Goal: Ask a question

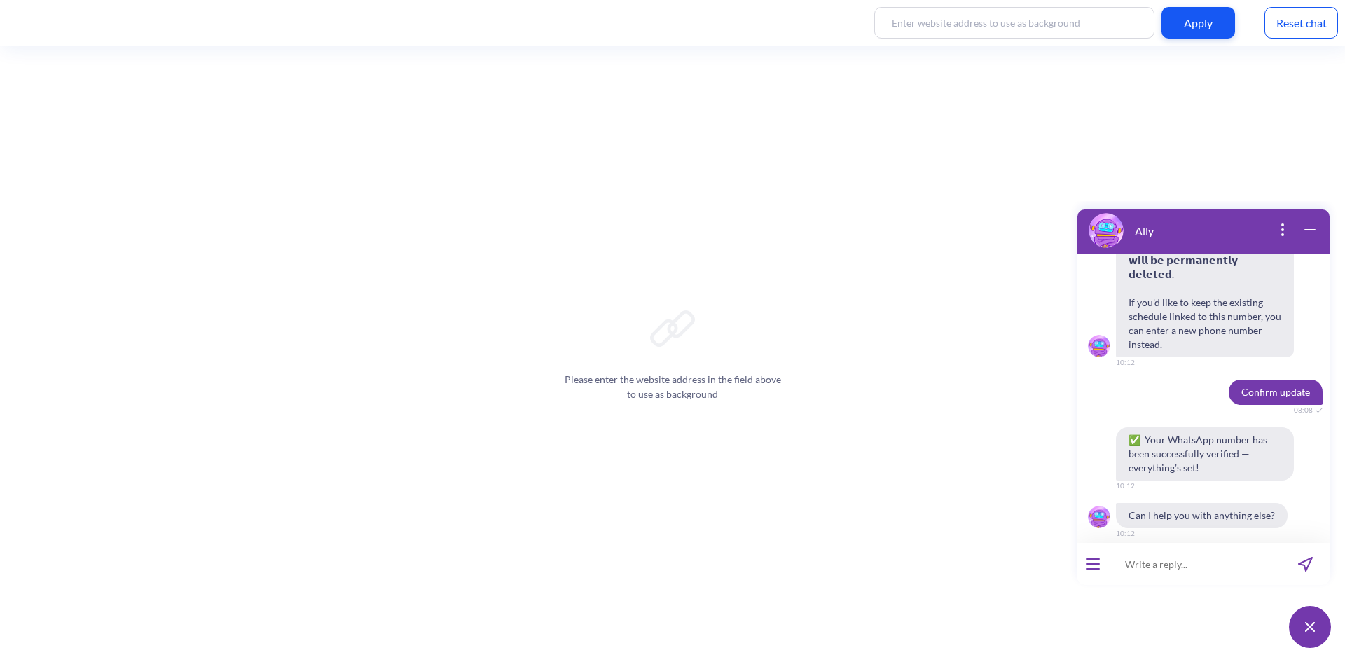
scroll to position [1581, 0]
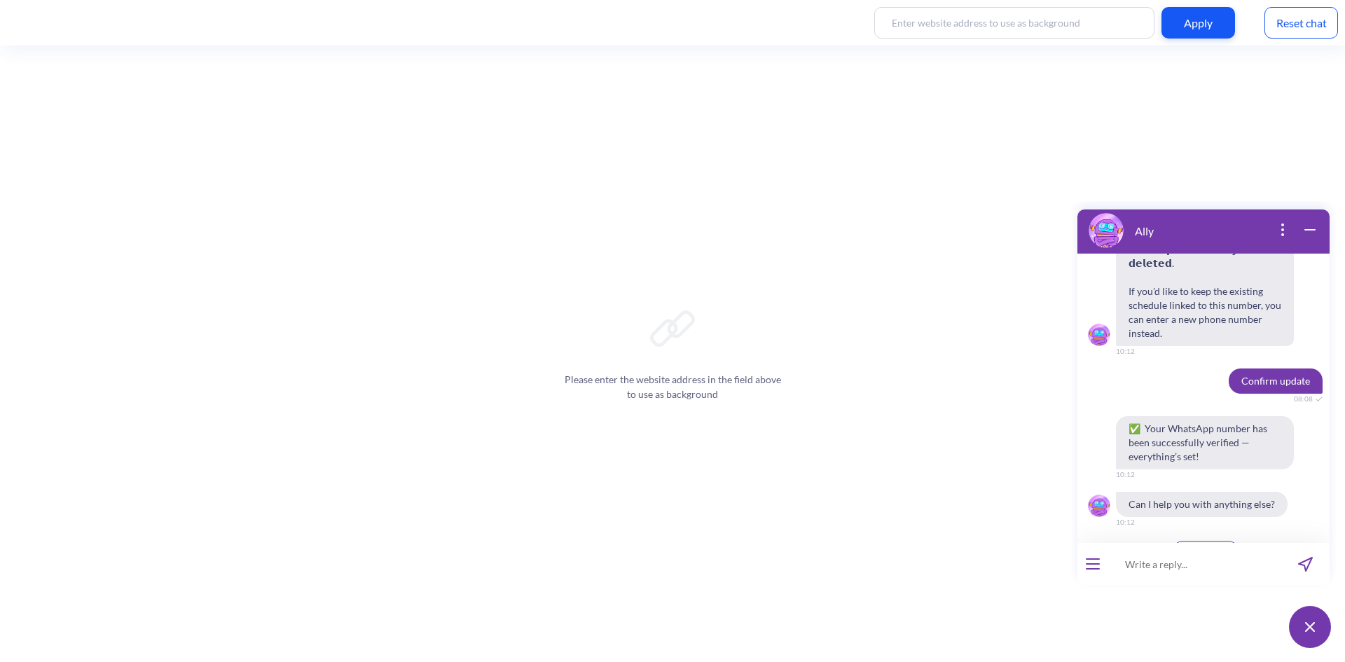
click at [1291, 33] on div "Reset chat" at bounding box center [1302, 23] width 74 height 32
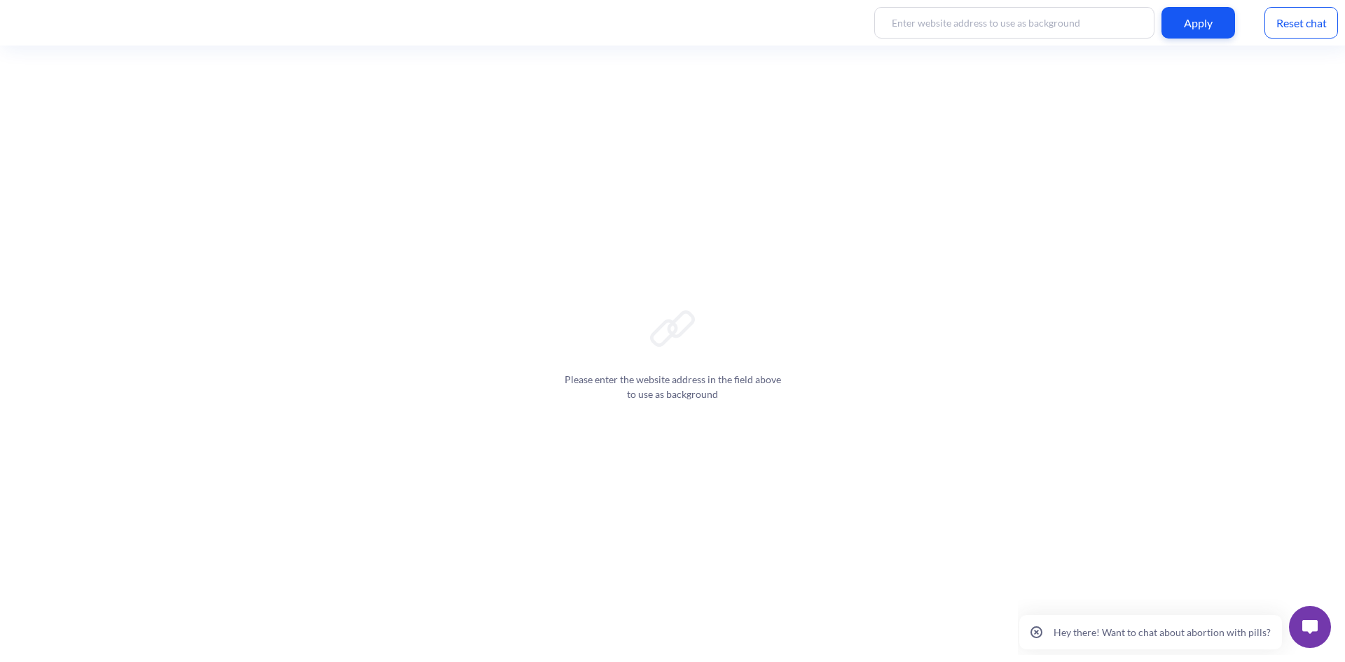
click at [1153, 632] on p "Hey there! Want to chat about abortion with pills?" at bounding box center [1162, 632] width 217 height 12
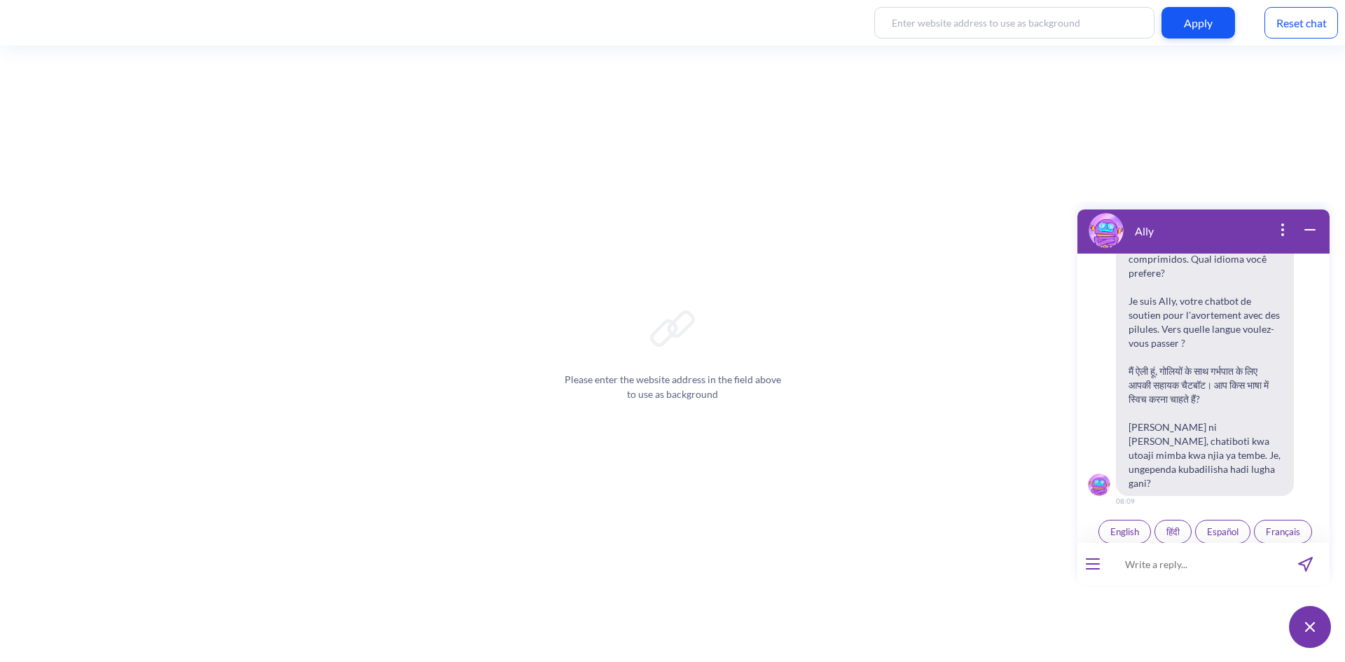
scroll to position [218, 0]
click at [1095, 567] on button "open menu" at bounding box center [1093, 563] width 14 height 11
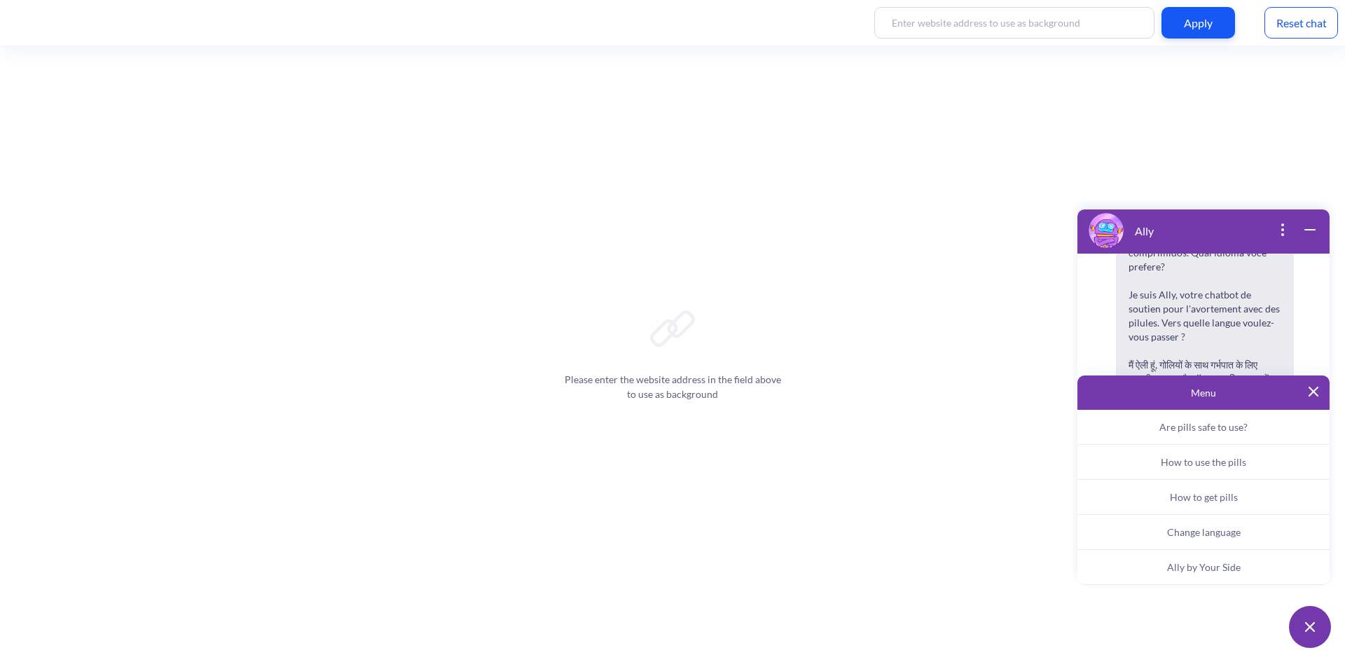
click at [1208, 571] on span "Ally by Your Side" at bounding box center [1204, 567] width 74 height 12
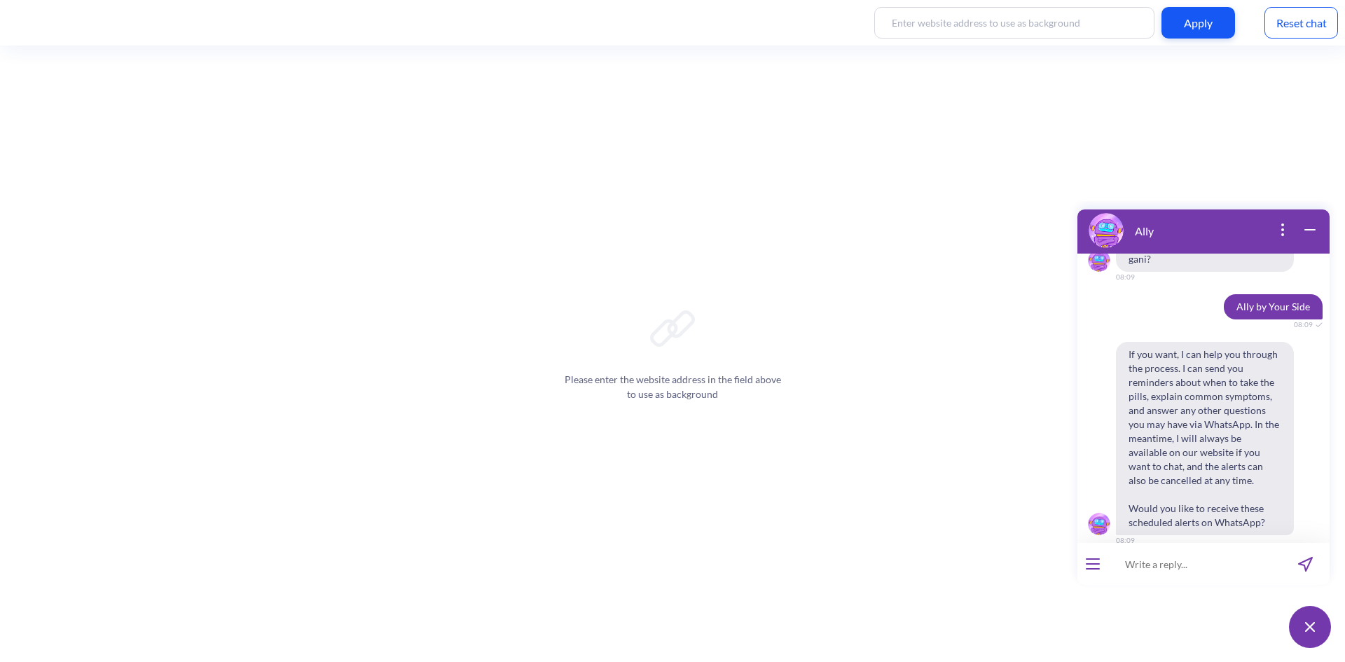
scroll to position [454, 0]
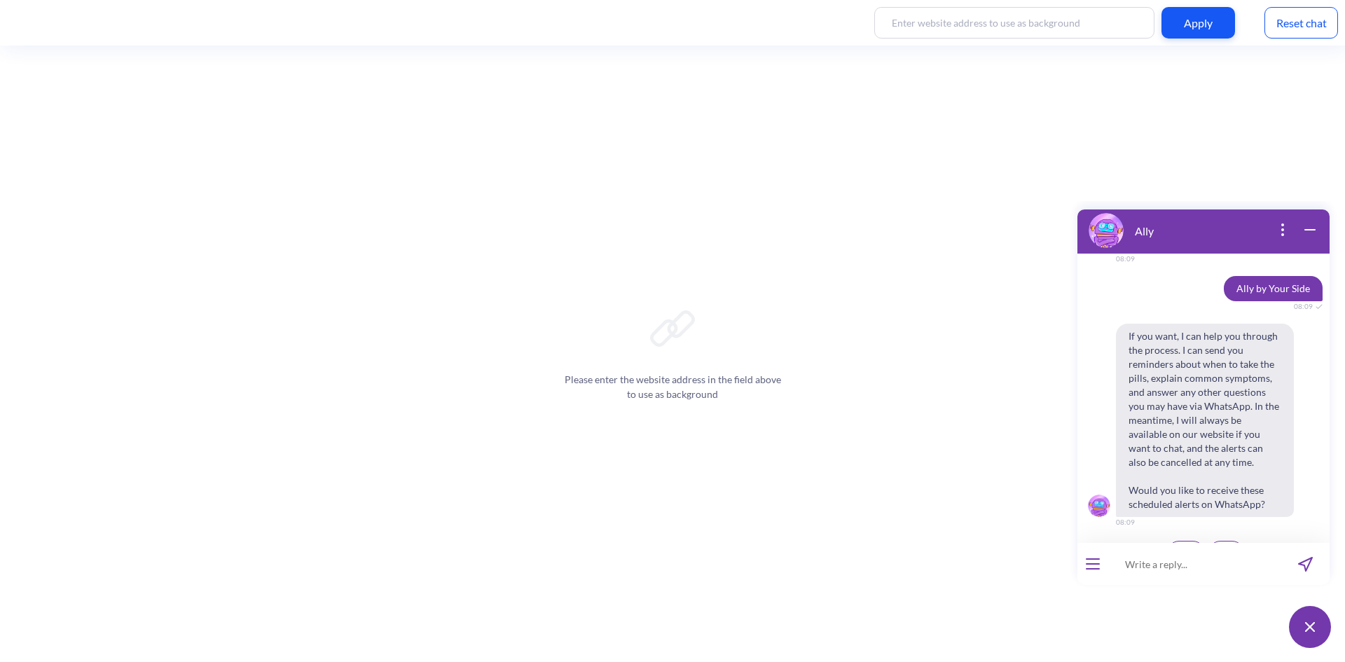
click at [1095, 566] on button "open menu" at bounding box center [1093, 563] width 14 height 11
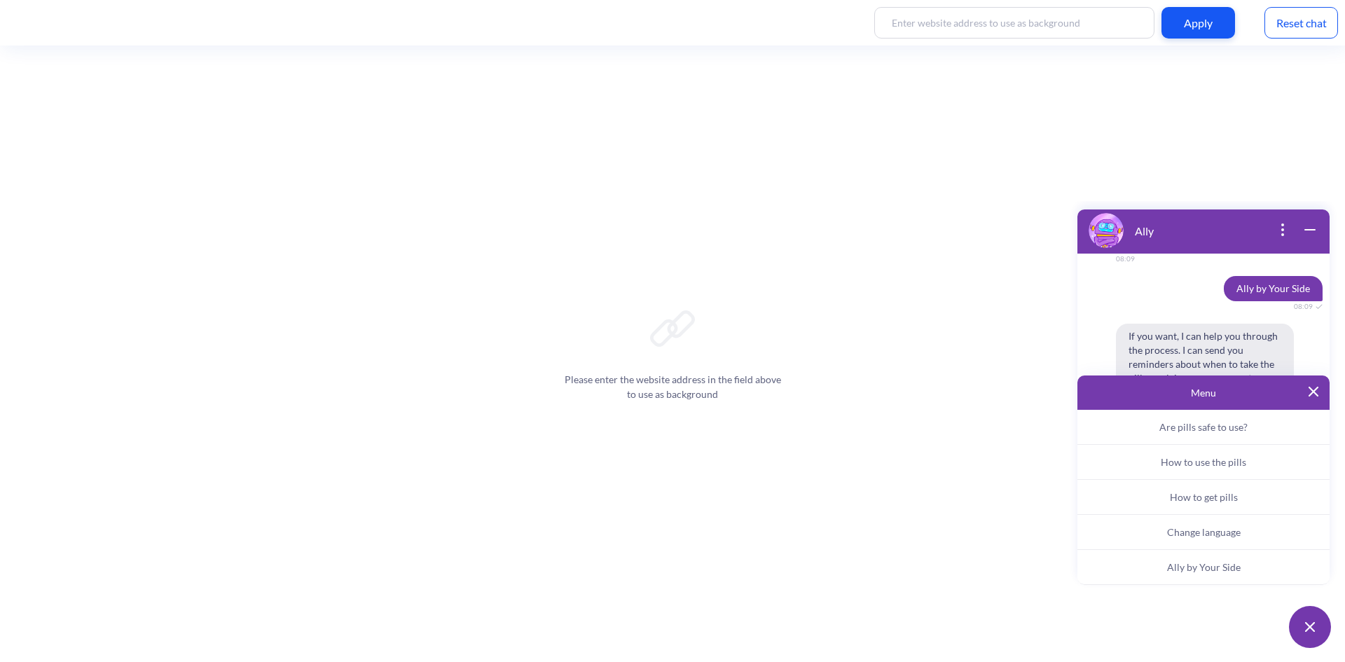
click at [1217, 534] on span "Change language" at bounding box center [1204, 532] width 74 height 12
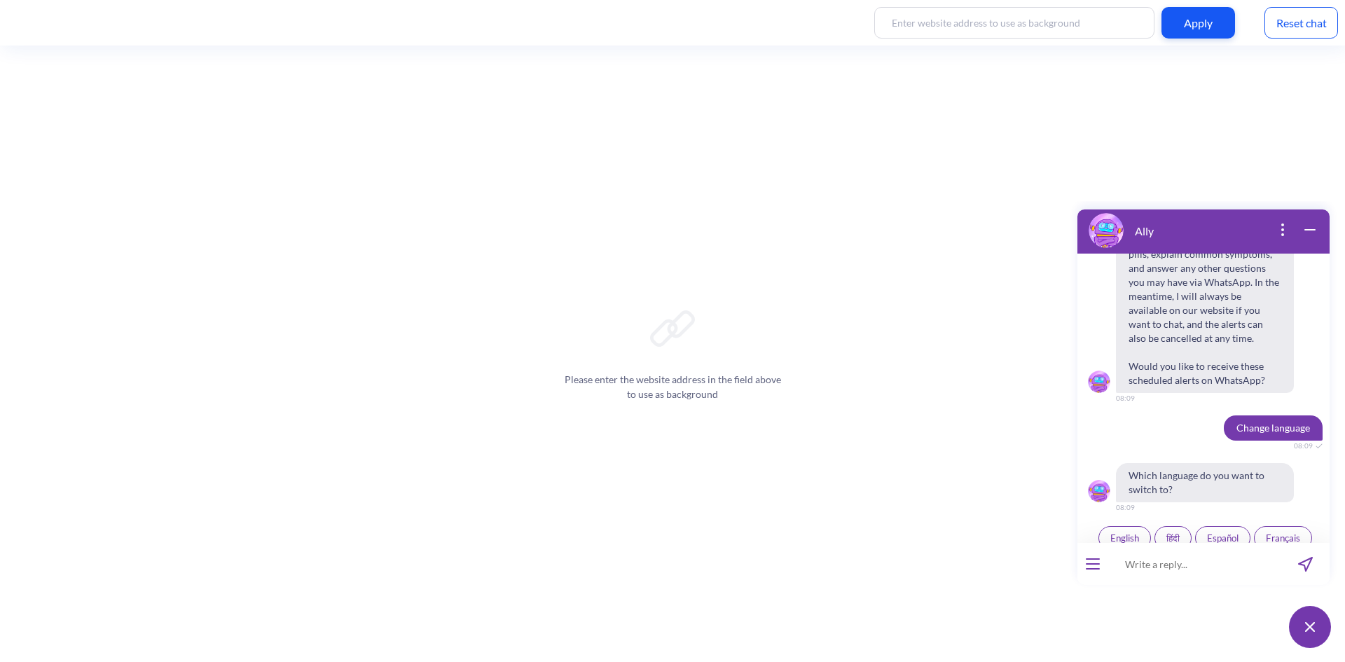
scroll to position [591, 0]
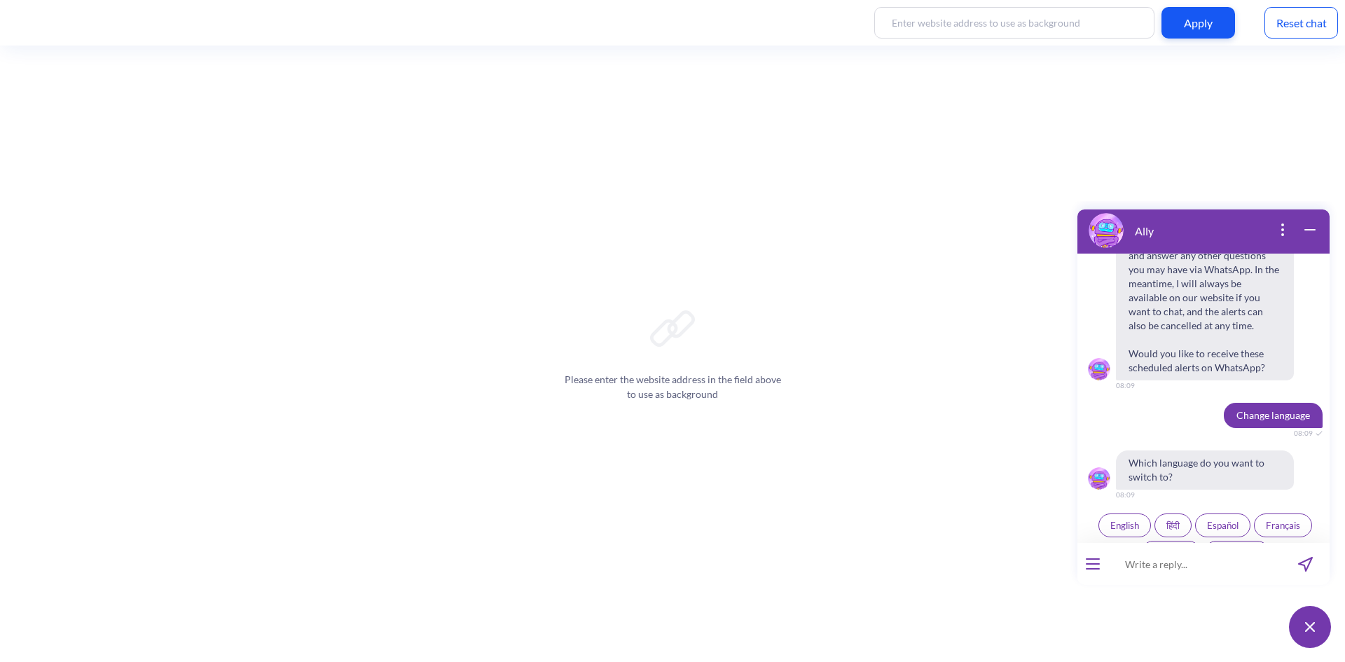
click at [1239, 547] on span "Português" at bounding box center [1236, 552] width 41 height 11
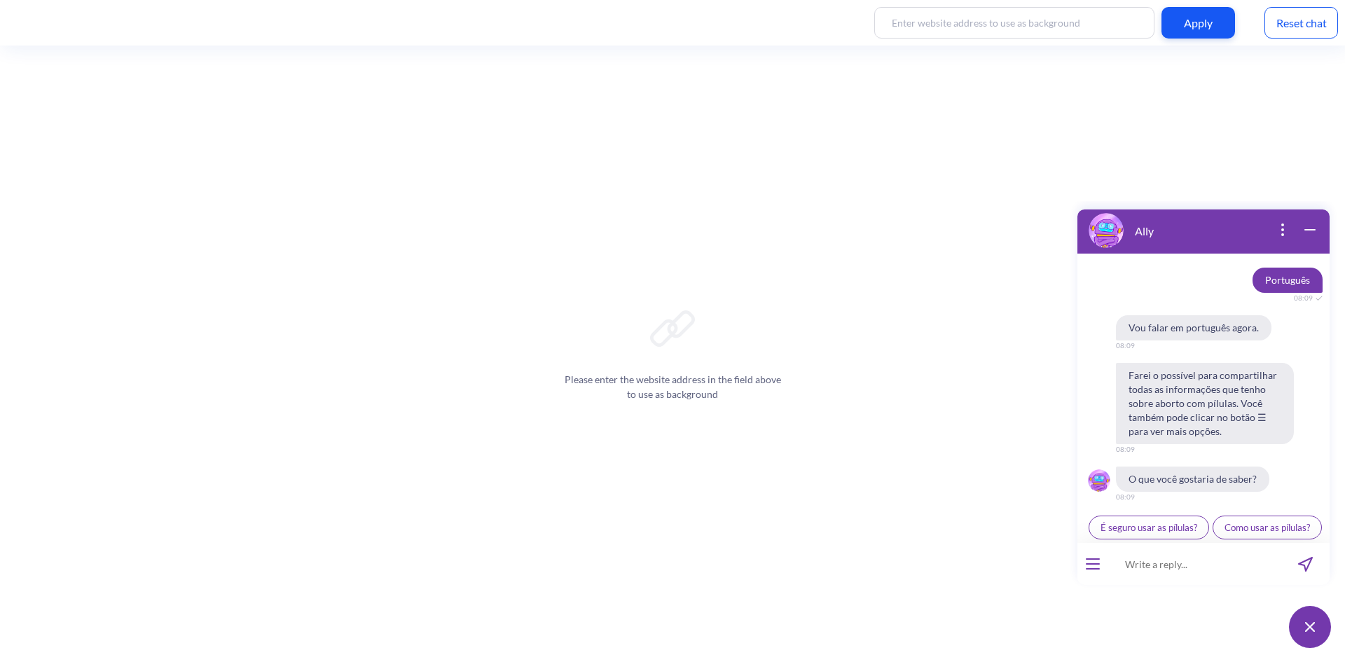
scroll to position [865, 0]
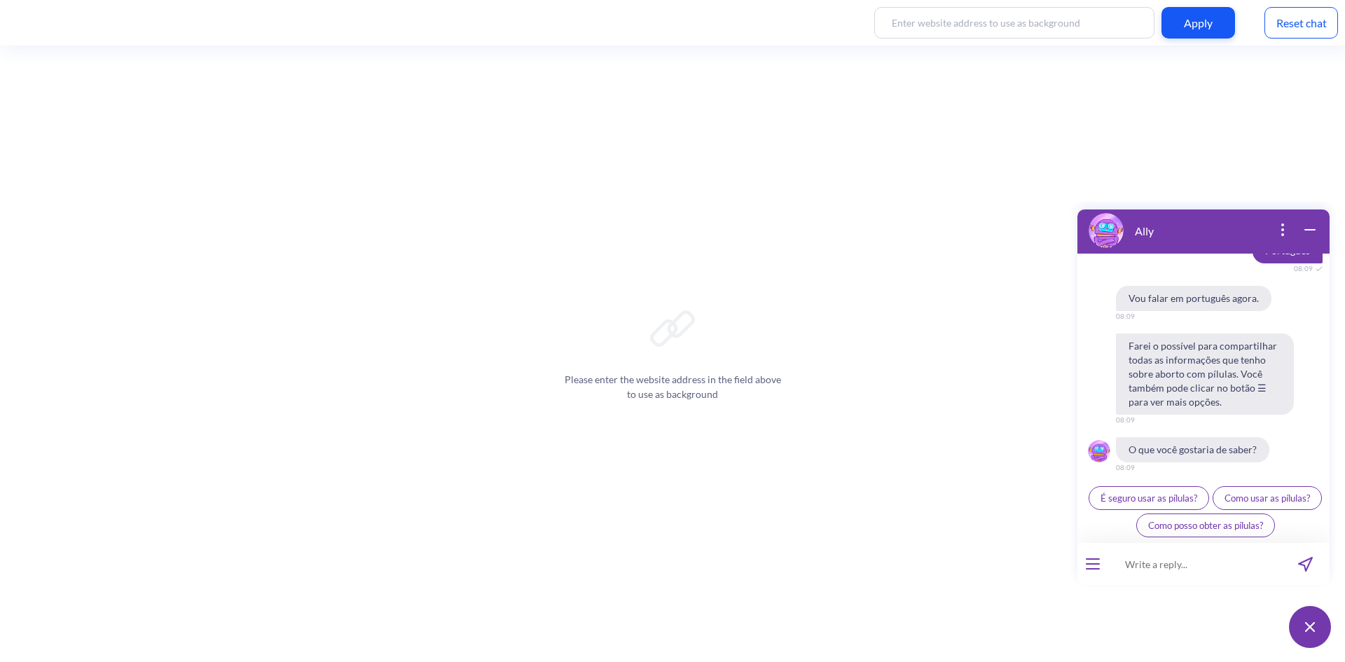
click at [1097, 568] on button "open menu" at bounding box center [1093, 563] width 14 height 11
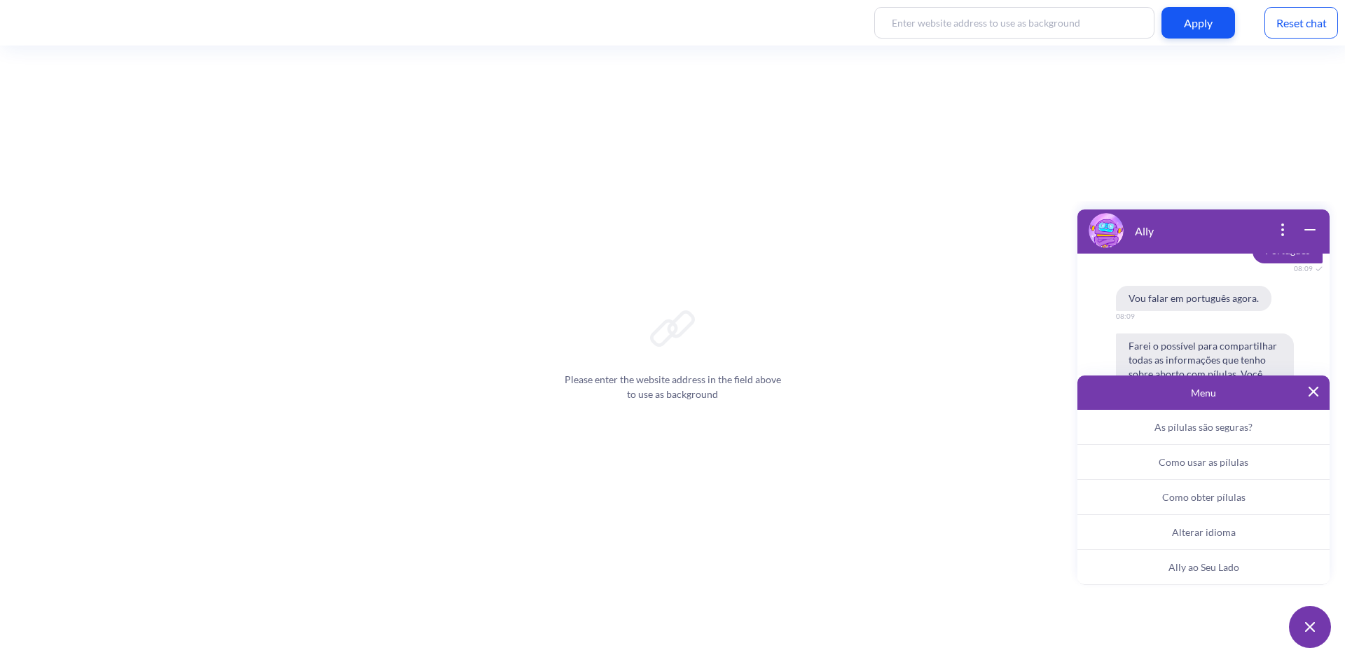
click at [1209, 570] on span "Ally ao Seu Lado" at bounding box center [1204, 567] width 71 height 12
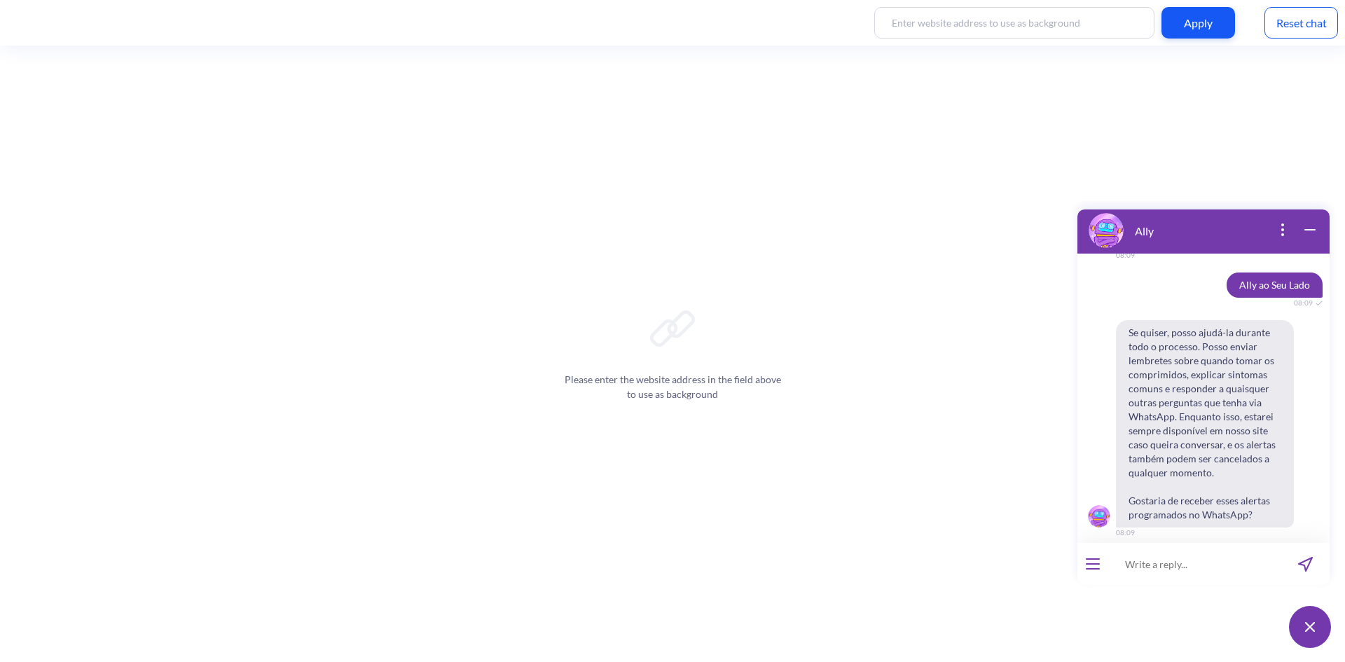
scroll to position [1088, 0]
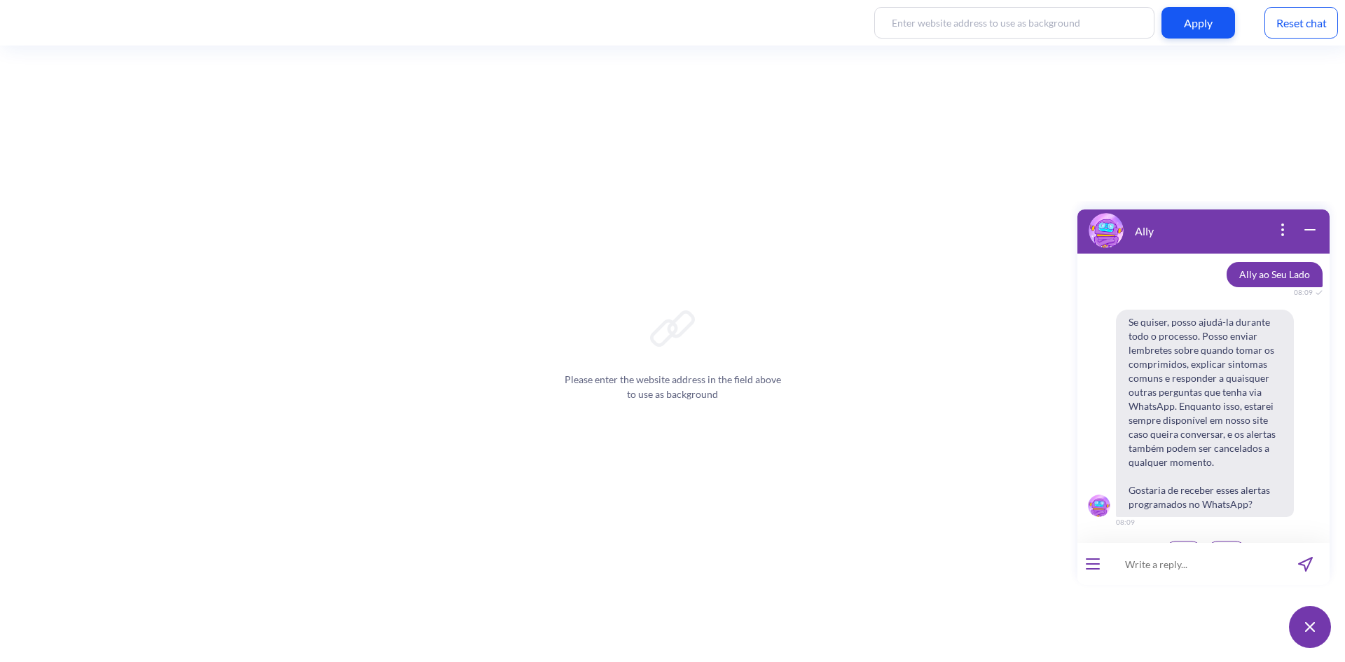
click at [1229, 547] on span "Não" at bounding box center [1227, 552] width 17 height 11
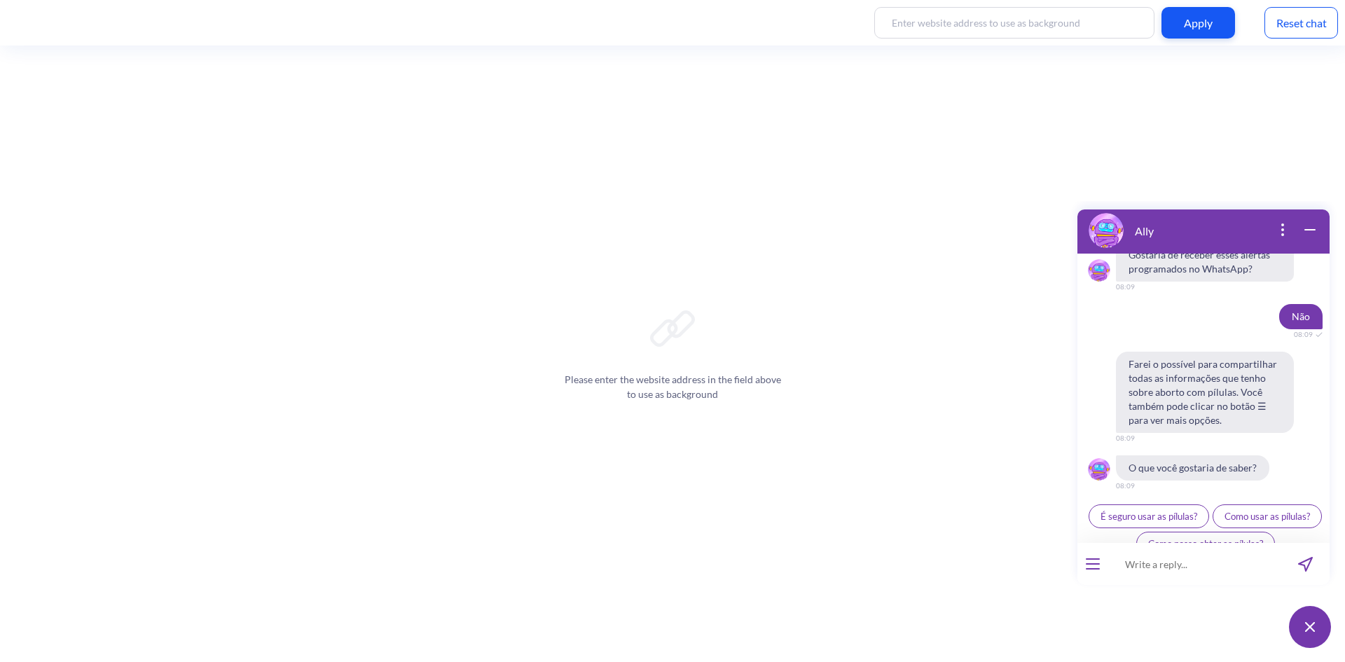
scroll to position [1341, 0]
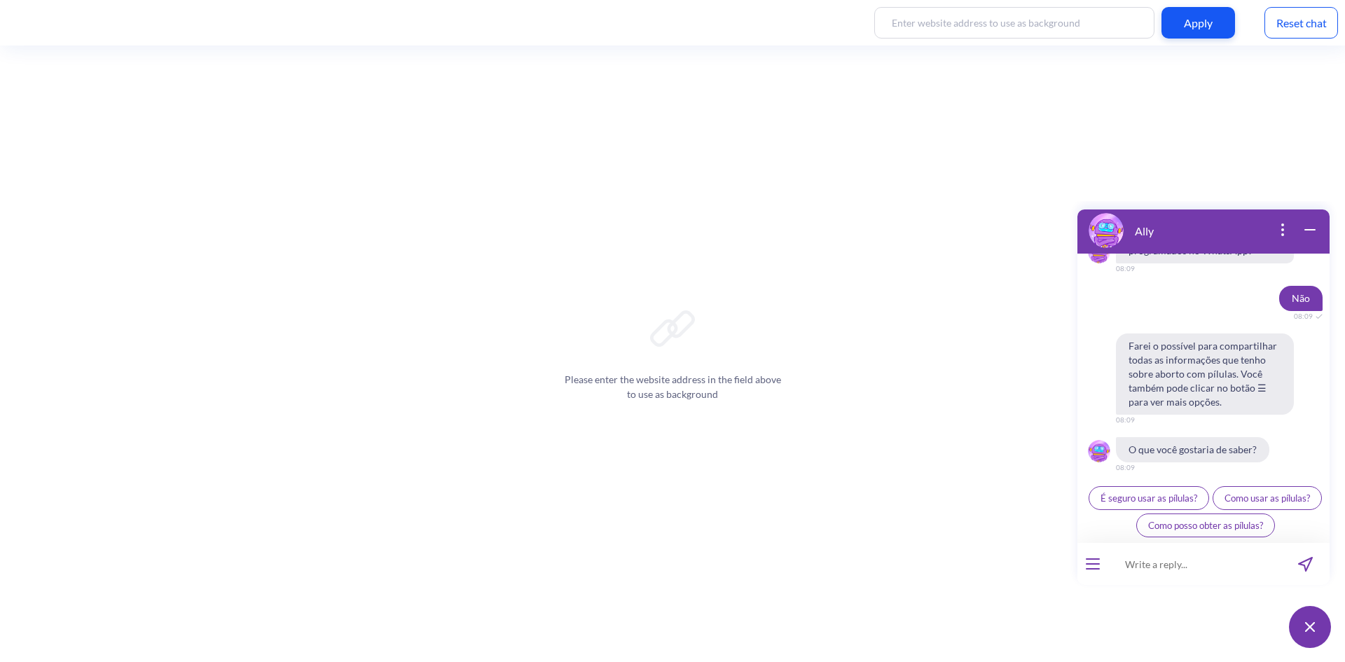
click at [1092, 565] on button "open menu" at bounding box center [1093, 563] width 14 height 11
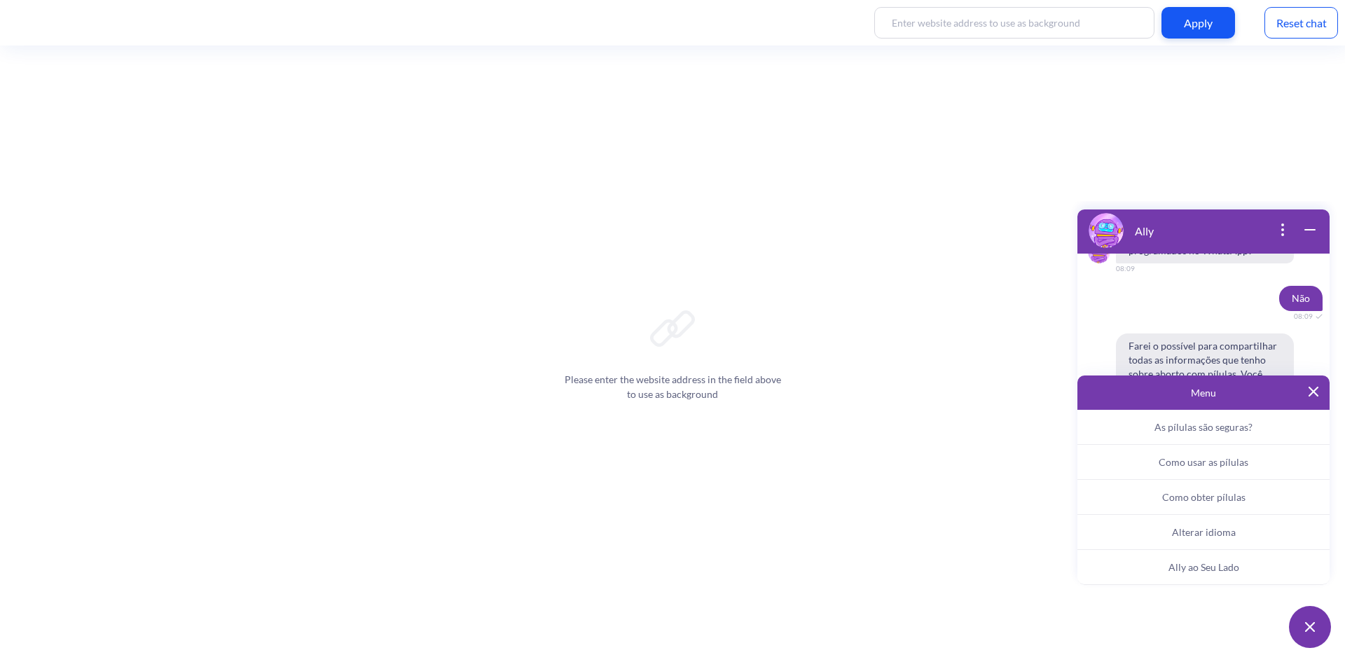
click at [1216, 566] on span "Ally ao Seu Lado" at bounding box center [1204, 567] width 71 height 12
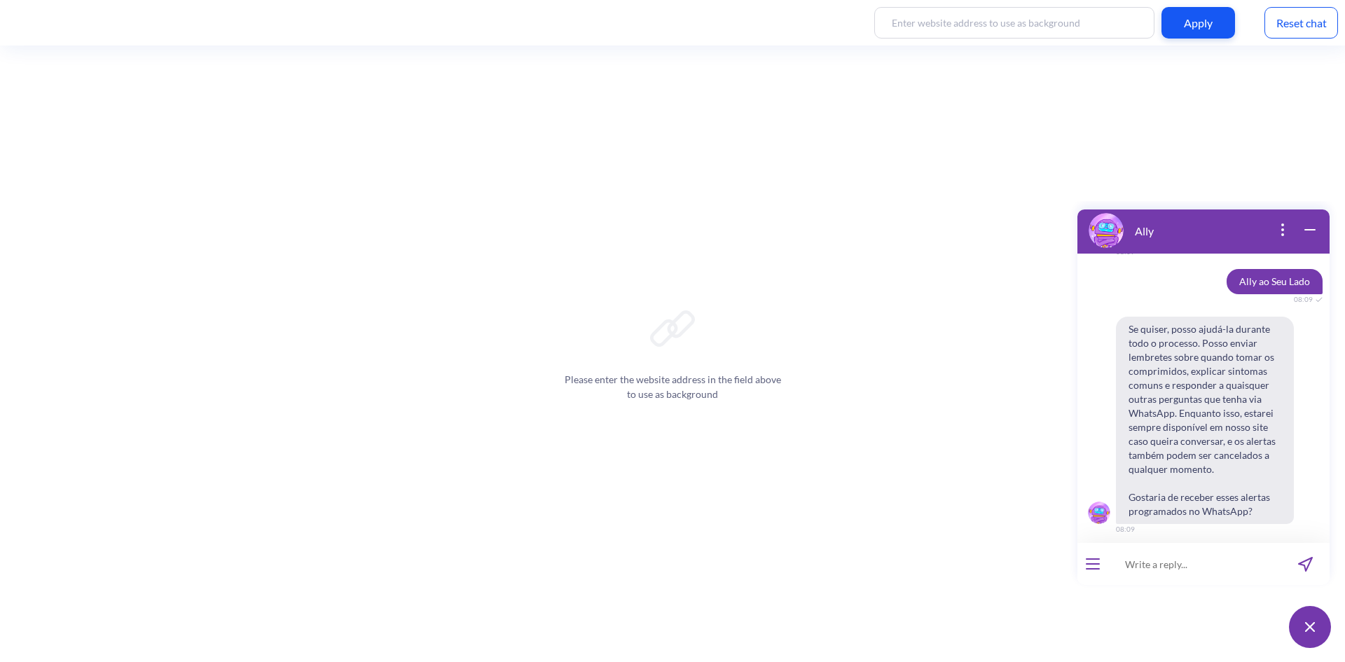
scroll to position [1564, 0]
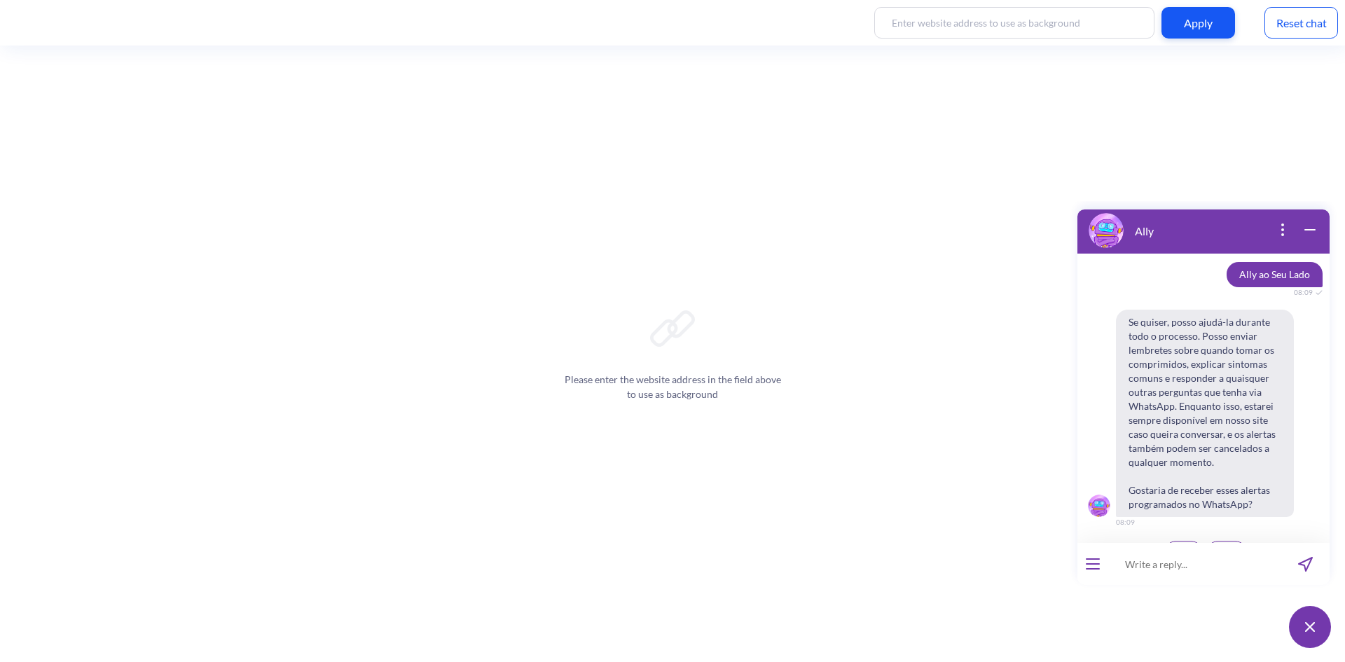
click at [1177, 547] on span "Sim" at bounding box center [1184, 552] width 15 height 11
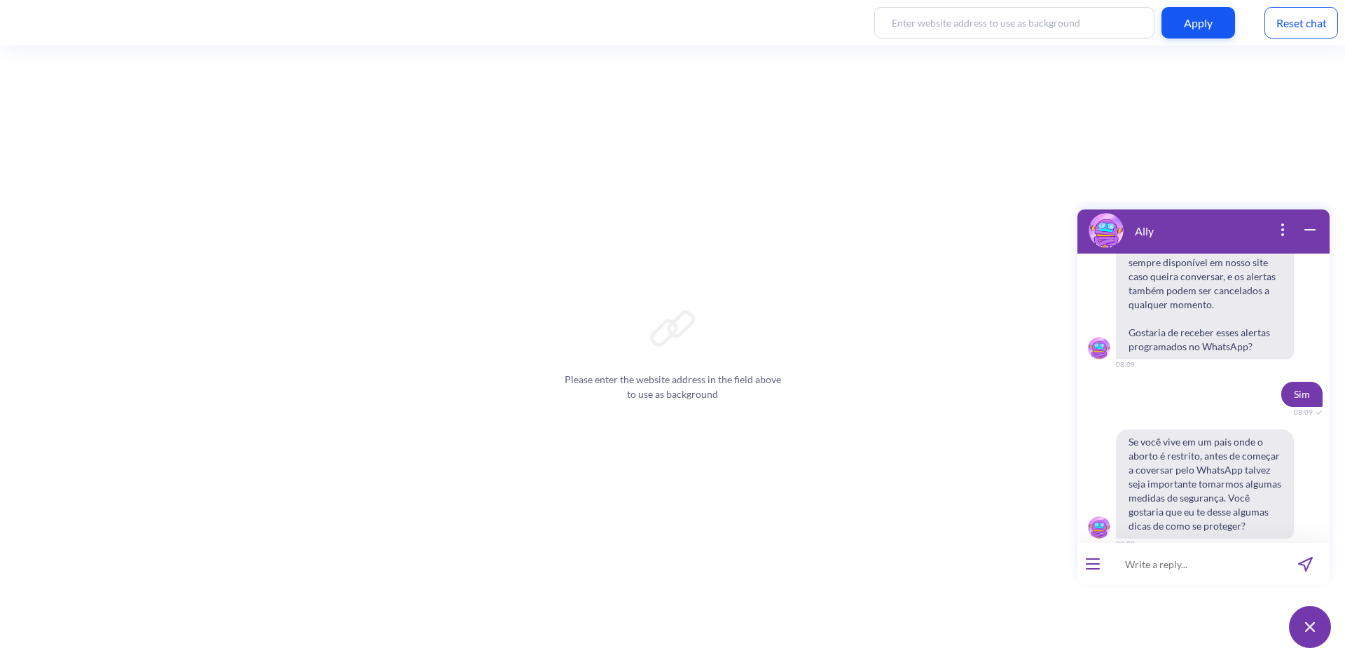
scroll to position [1743, 0]
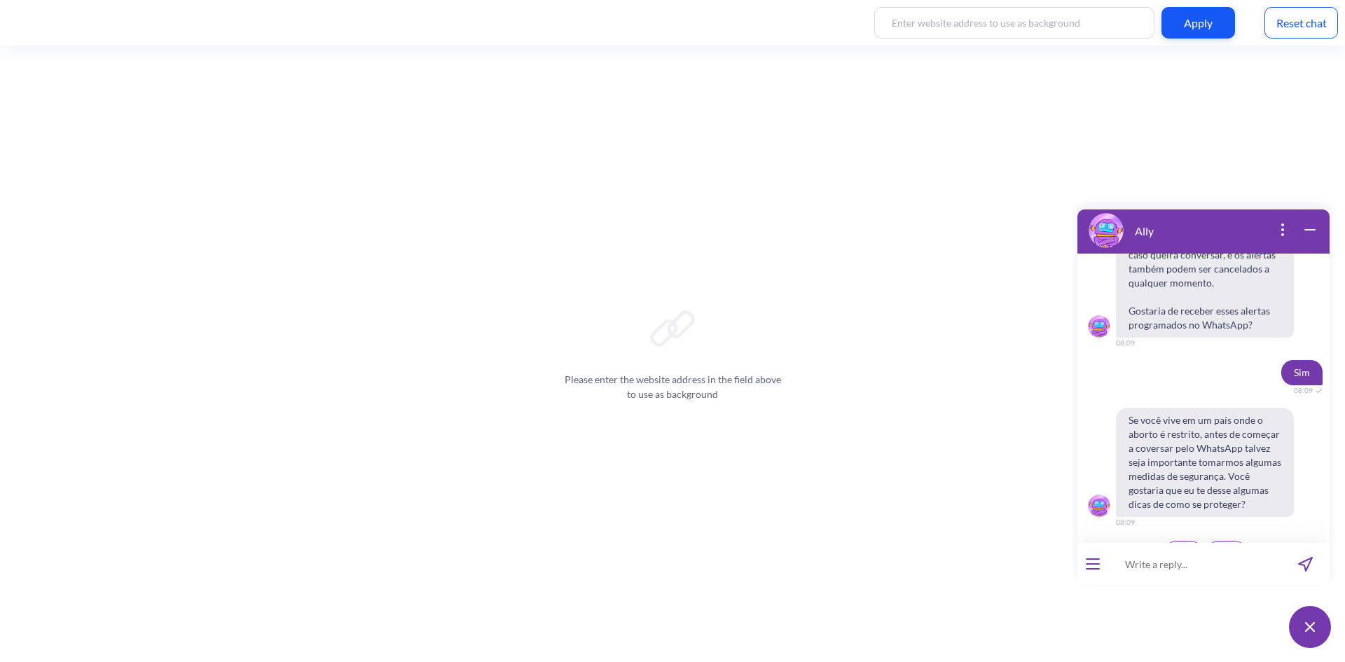
drag, startPoint x: 1089, startPoint y: 708, endPoint x: 1172, endPoint y: 526, distance: 200.4
click at [1177, 547] on span "Sim" at bounding box center [1184, 552] width 15 height 11
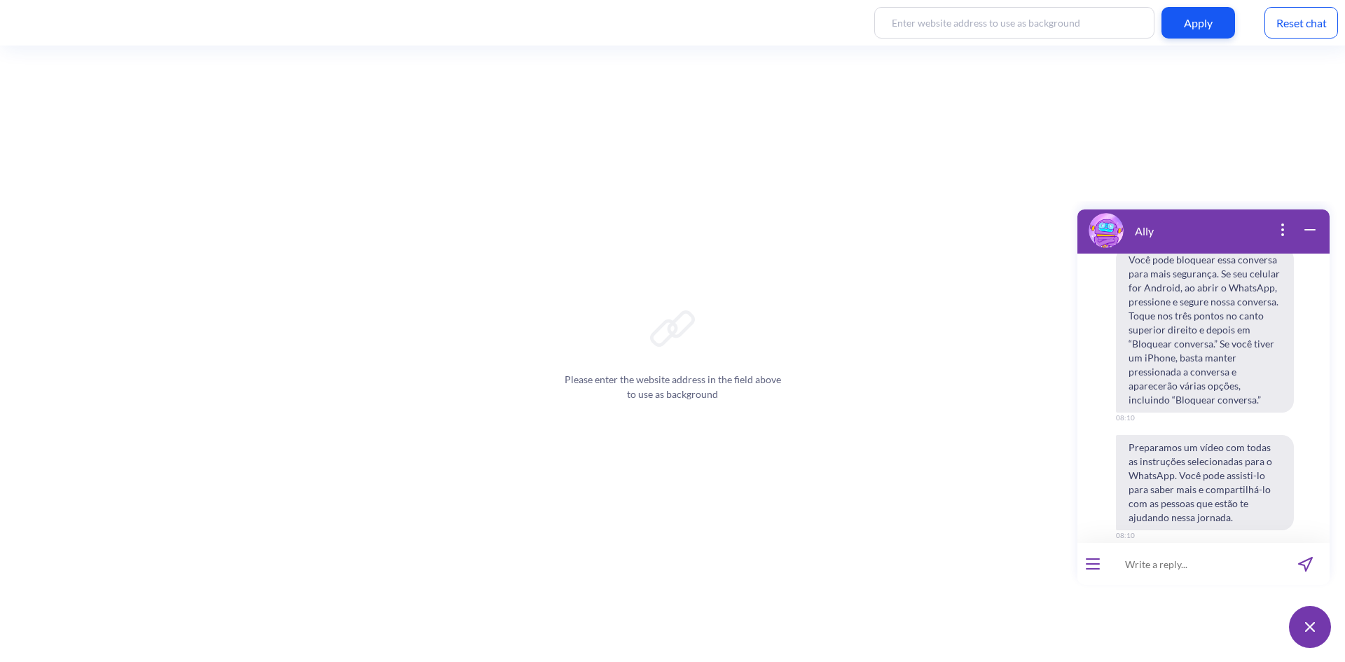
scroll to position [2242, 0]
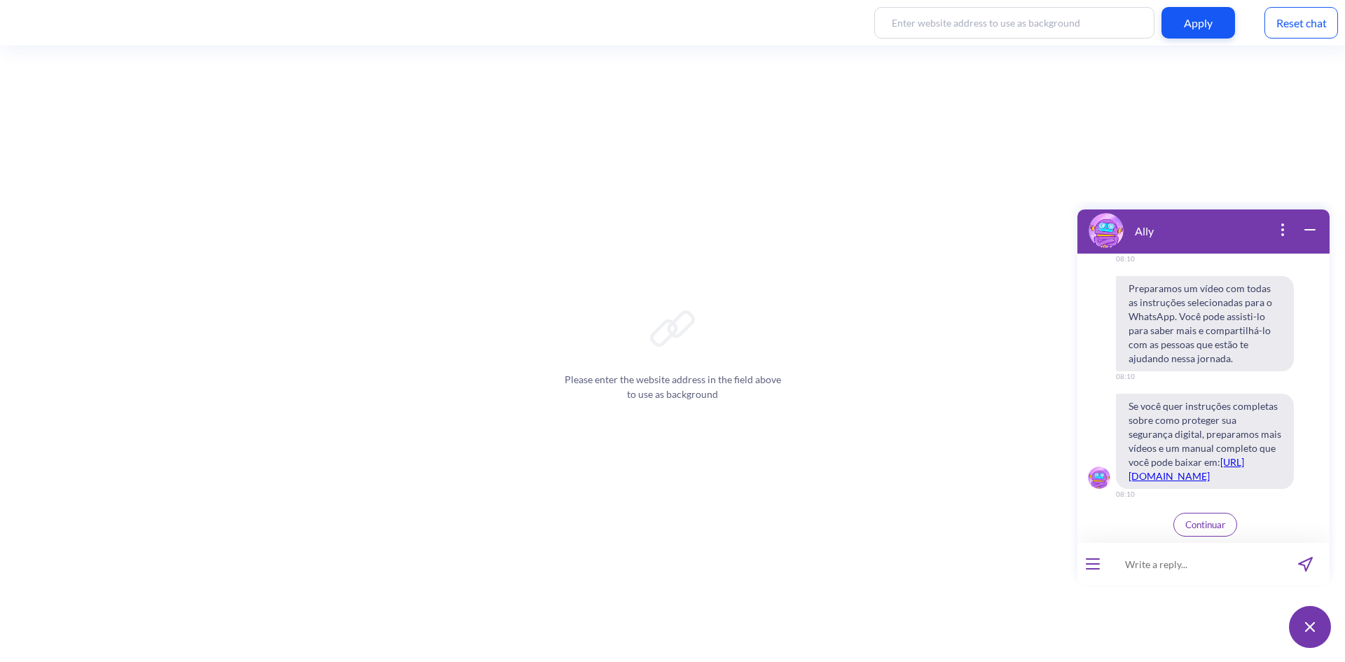
drag, startPoint x: 1215, startPoint y: 528, endPoint x: 1204, endPoint y: 530, distance: 11.4
click at [1215, 528] on span "Continuar" at bounding box center [1206, 524] width 40 height 11
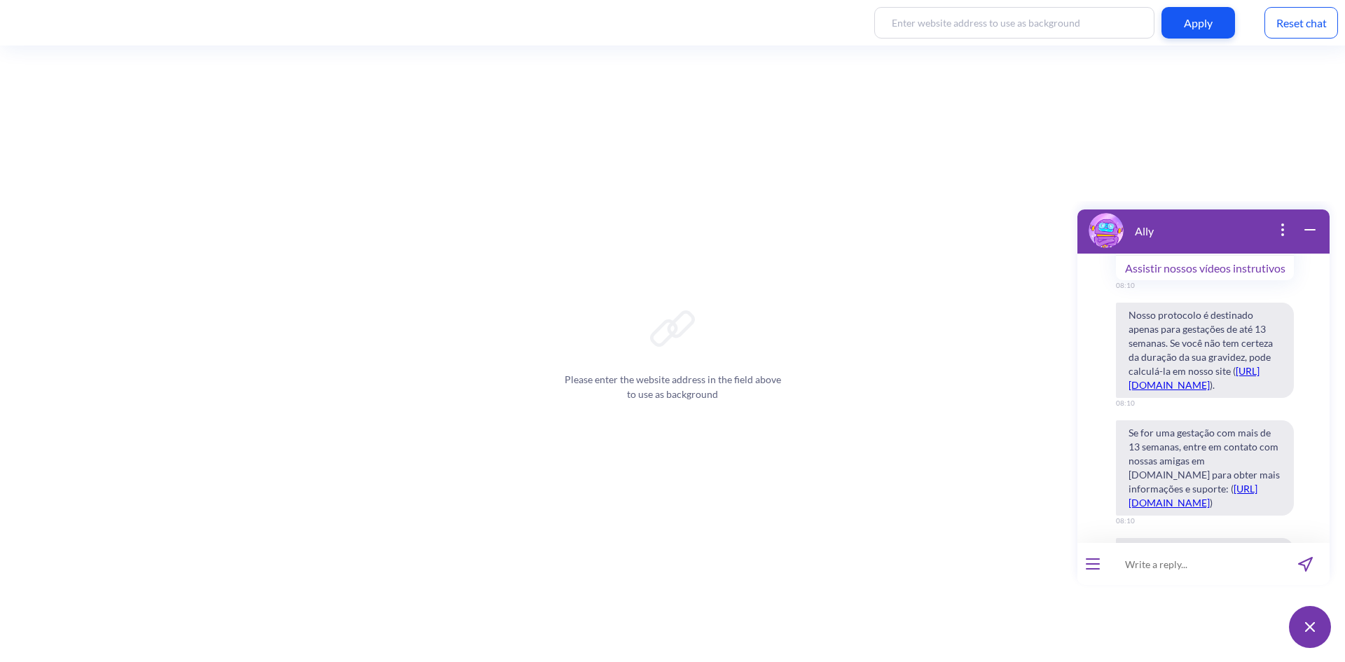
scroll to position [3005, 0]
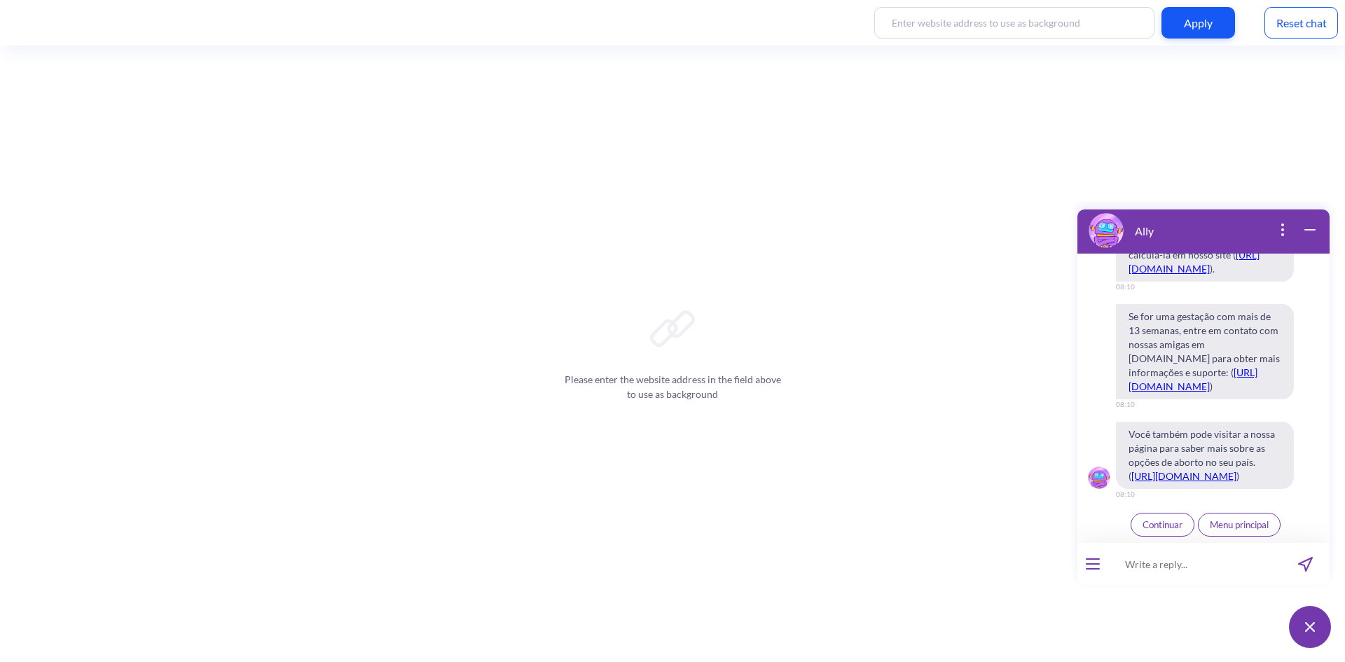
click at [1161, 522] on span "Continuar" at bounding box center [1163, 524] width 40 height 11
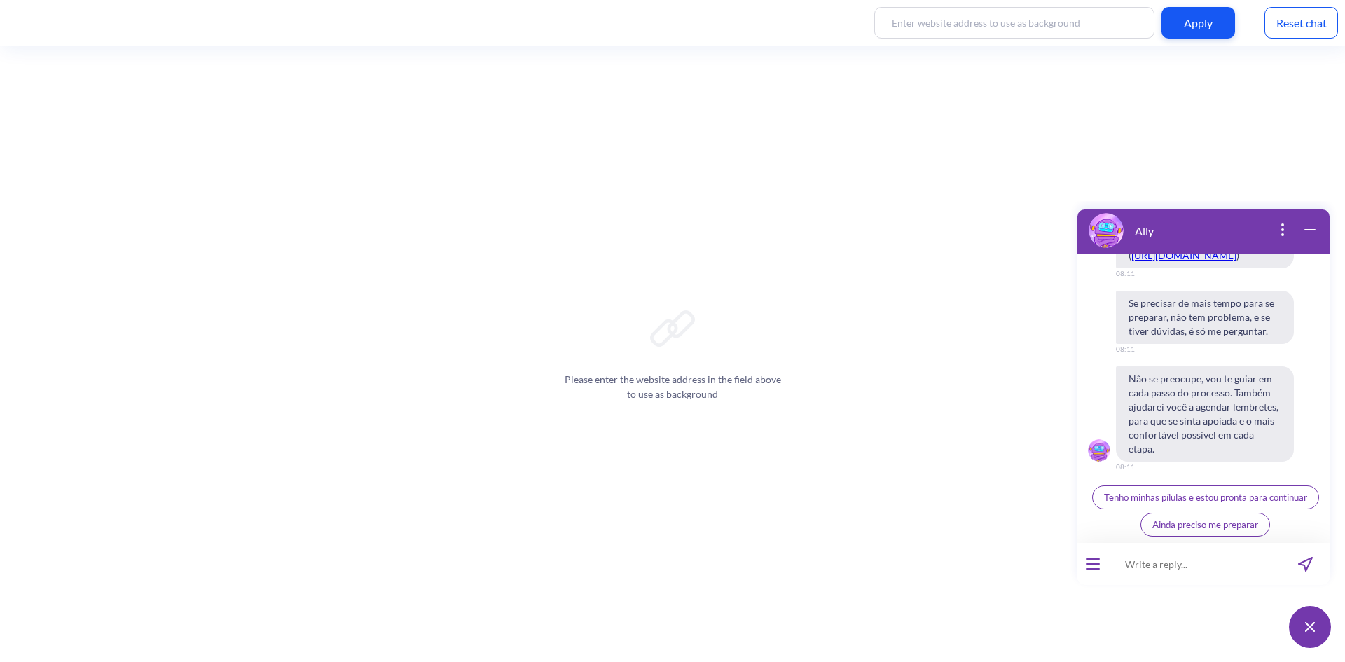
scroll to position [3626, 0]
click at [1118, 497] on span "Tenho minhas pílulas e estou pronta para continuar" at bounding box center [1205, 497] width 203 height 11
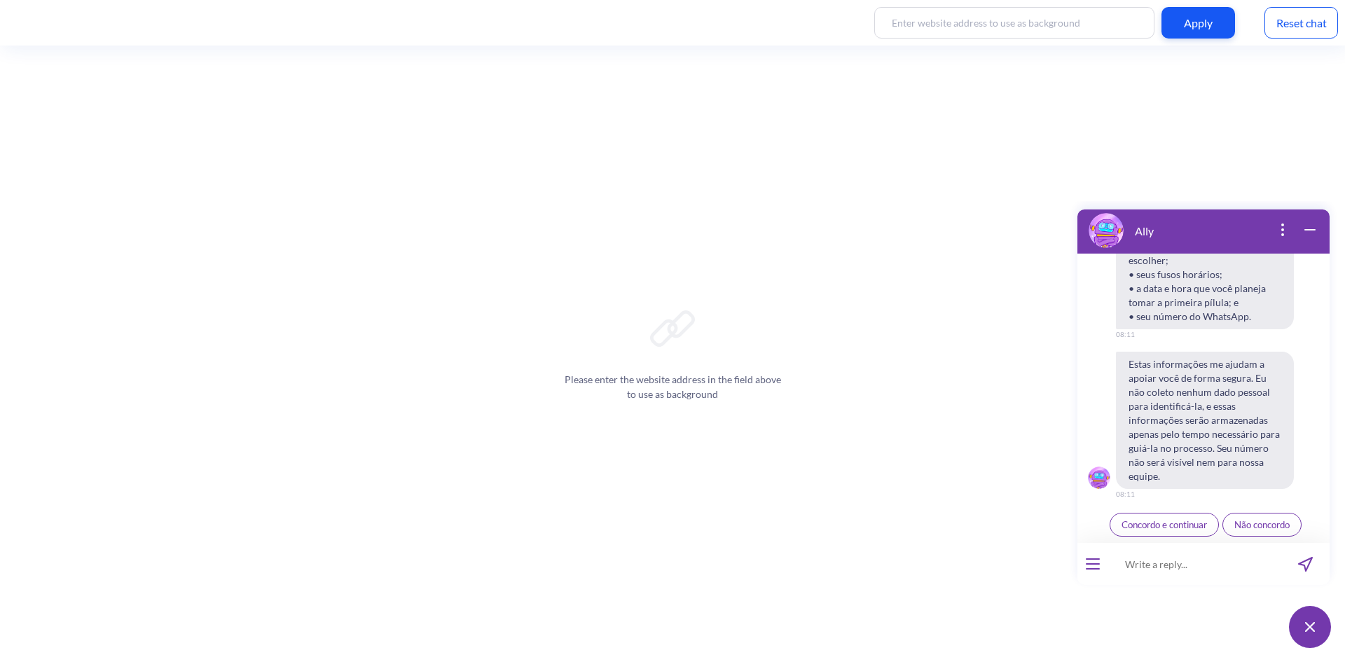
scroll to position [3980, 0]
click at [1162, 532] on button "Concordo e continuar" at bounding box center [1164, 525] width 109 height 24
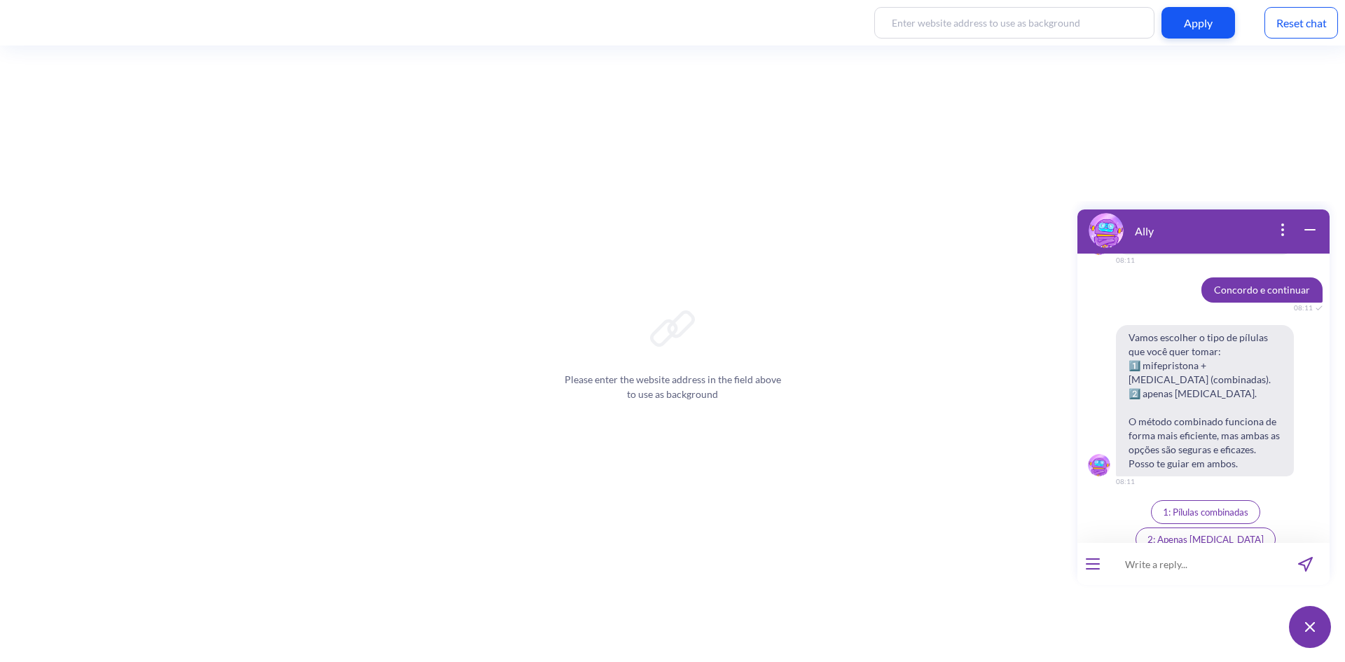
scroll to position [4202, 0]
click at [1245, 532] on span "2: Apenas misoprostol" at bounding box center [1206, 537] width 116 height 11
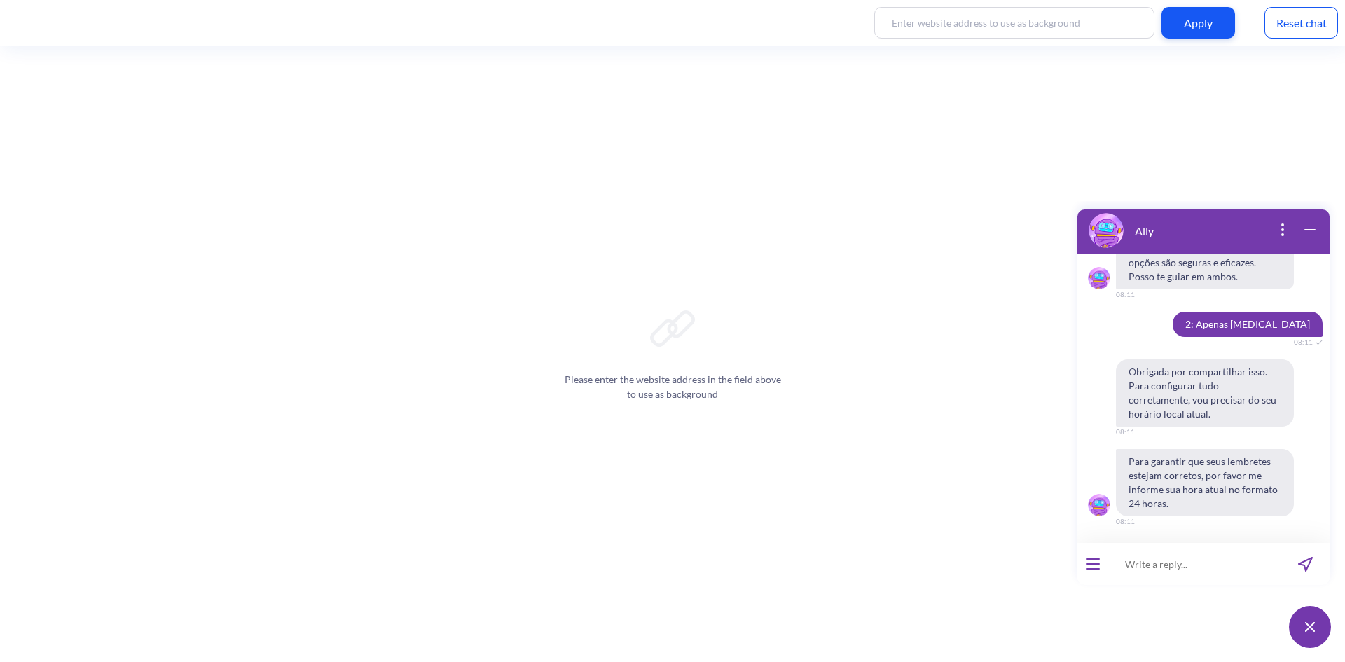
scroll to position [4401, 0]
click at [1154, 569] on input at bounding box center [1195, 564] width 173 height 42
type input "08:11"
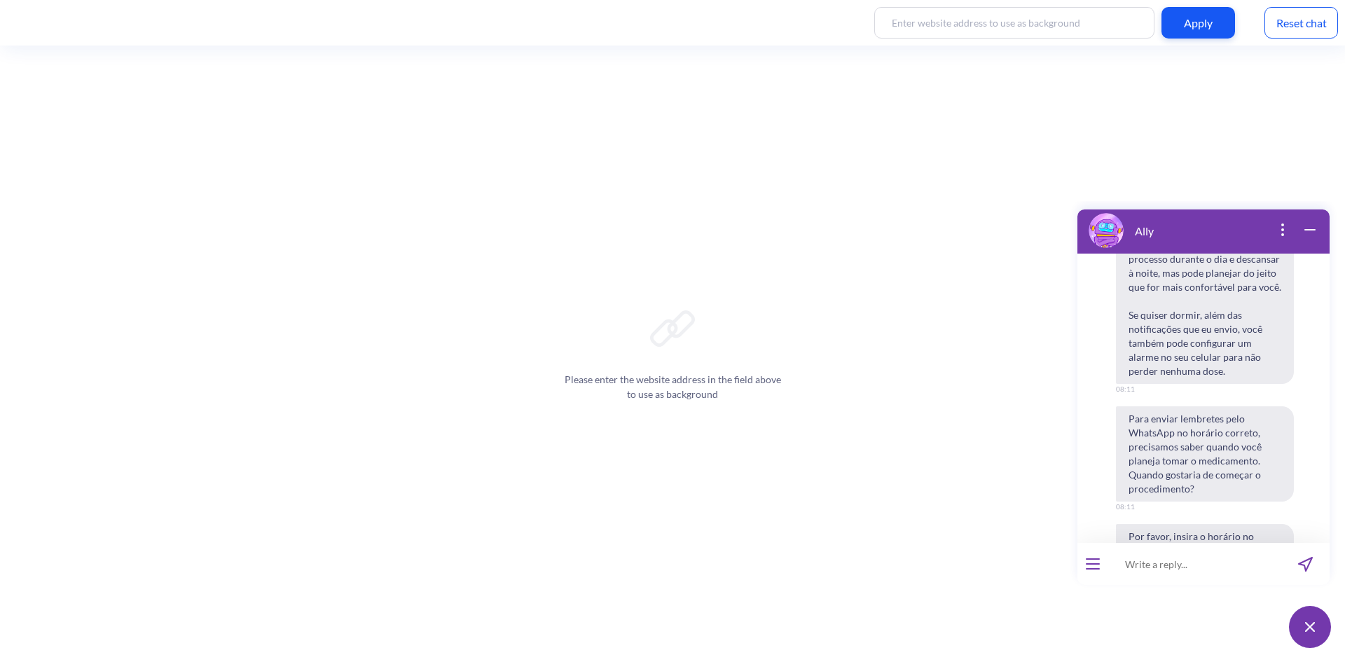
scroll to position [4942, 0]
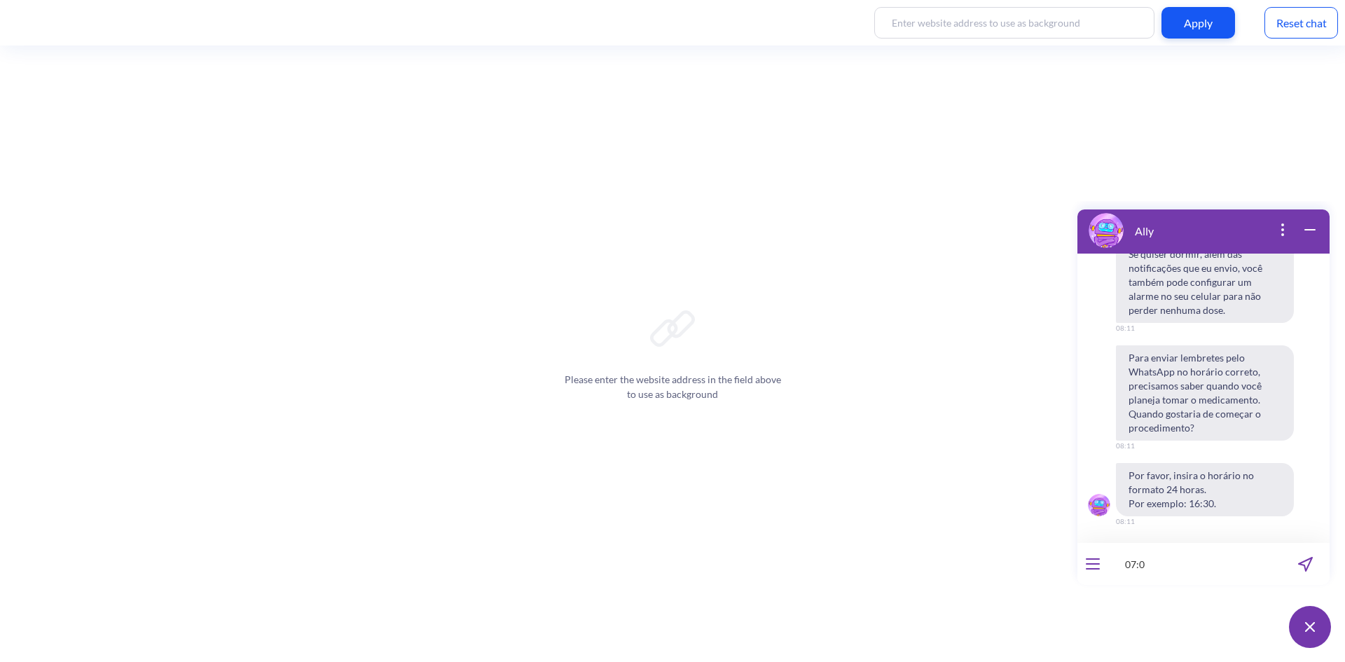
type input "07:00"
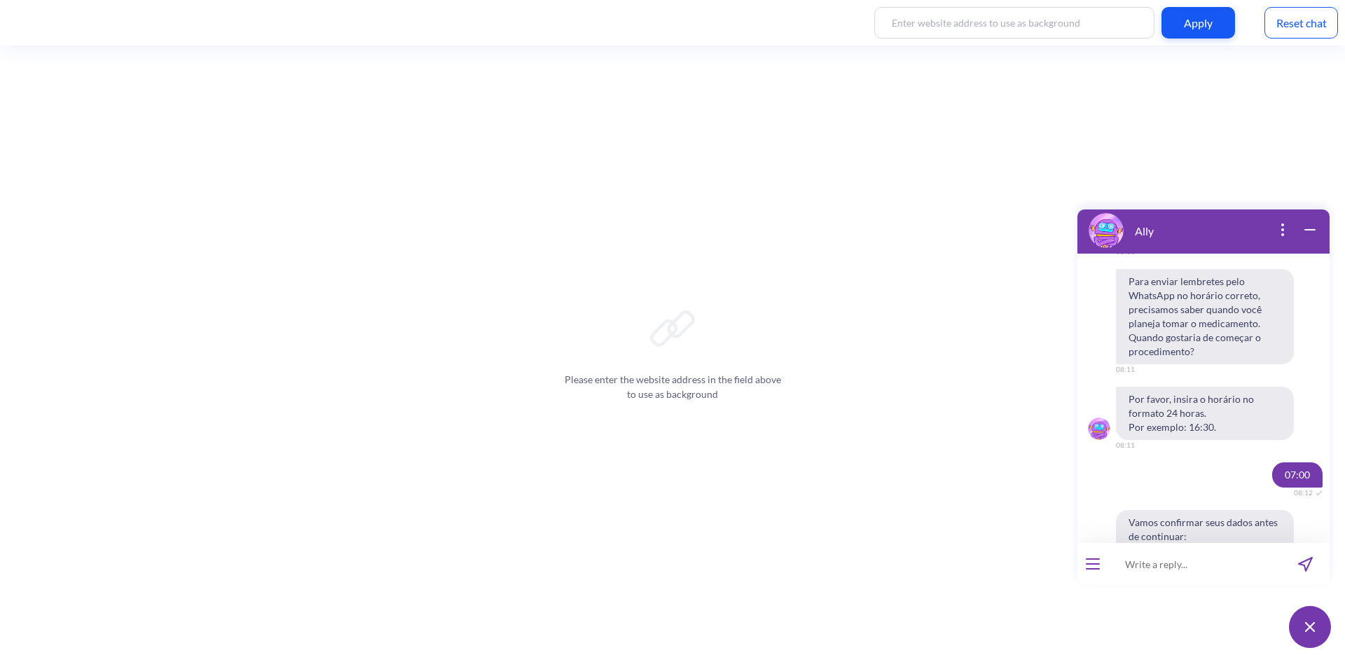
scroll to position [5149, 0]
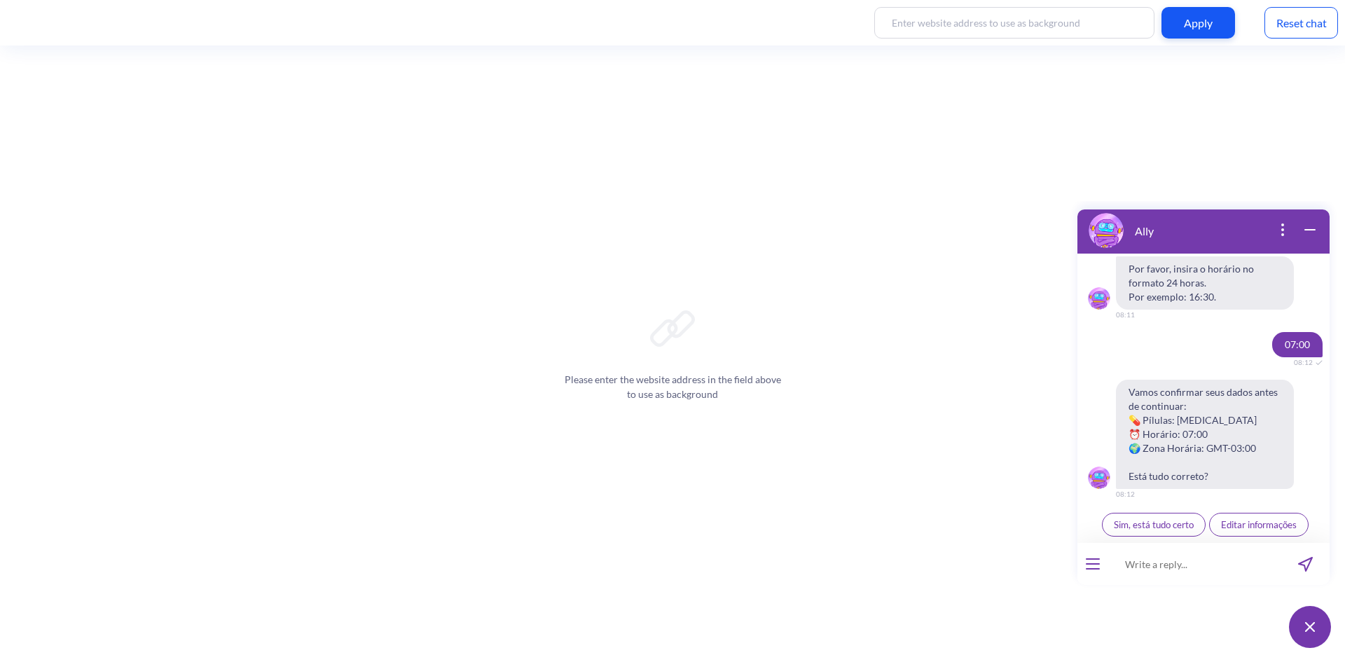
click at [1166, 526] on span "Sim, está tudo certo" at bounding box center [1154, 524] width 80 height 11
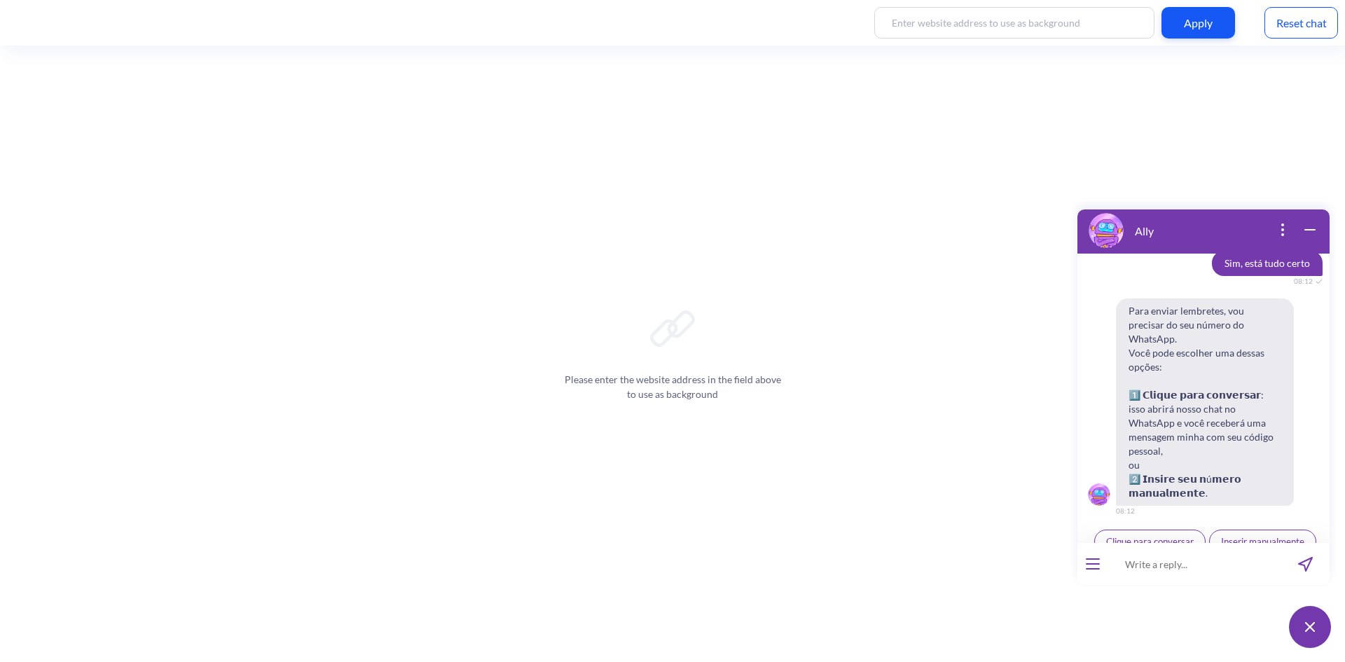
scroll to position [5399, 0]
click at [1247, 533] on span "Inserir manualmente" at bounding box center [1262, 538] width 83 height 11
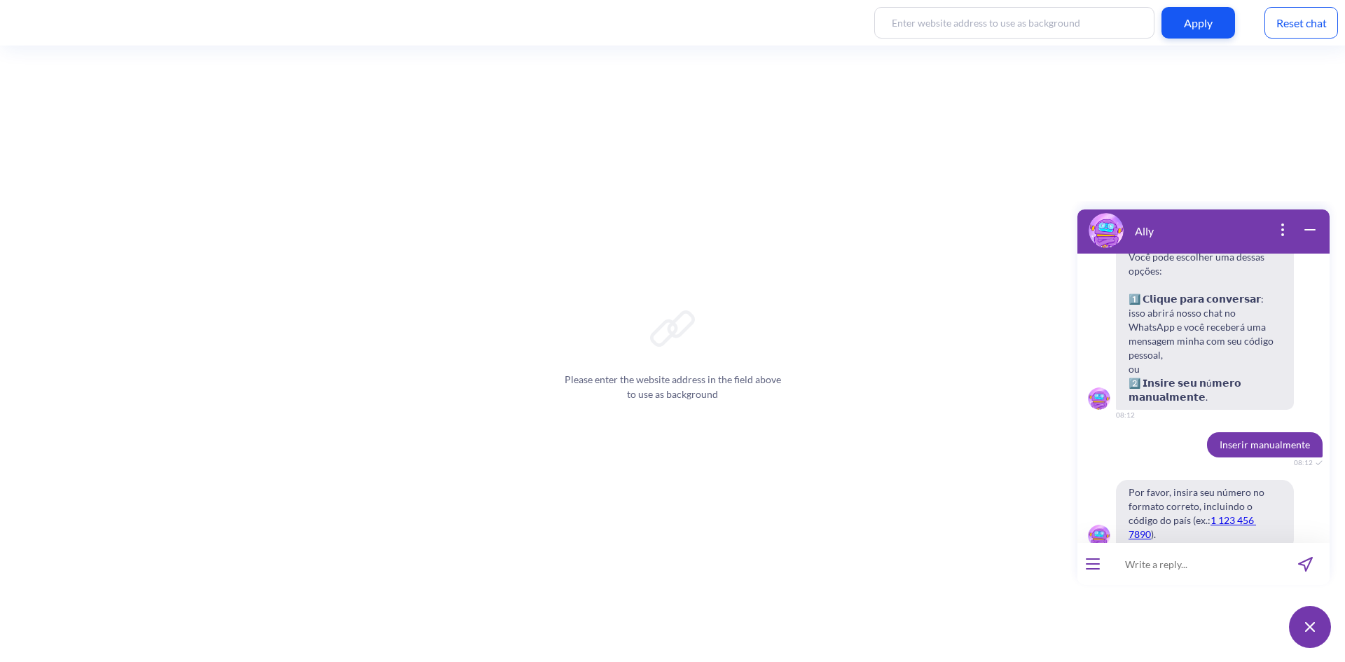
scroll to position [5495, 0]
click at [1184, 569] on input at bounding box center [1195, 564] width 173 height 42
type input "393273076369"
click at [1309, 566] on icon "send message" at bounding box center [1305, 564] width 13 height 13
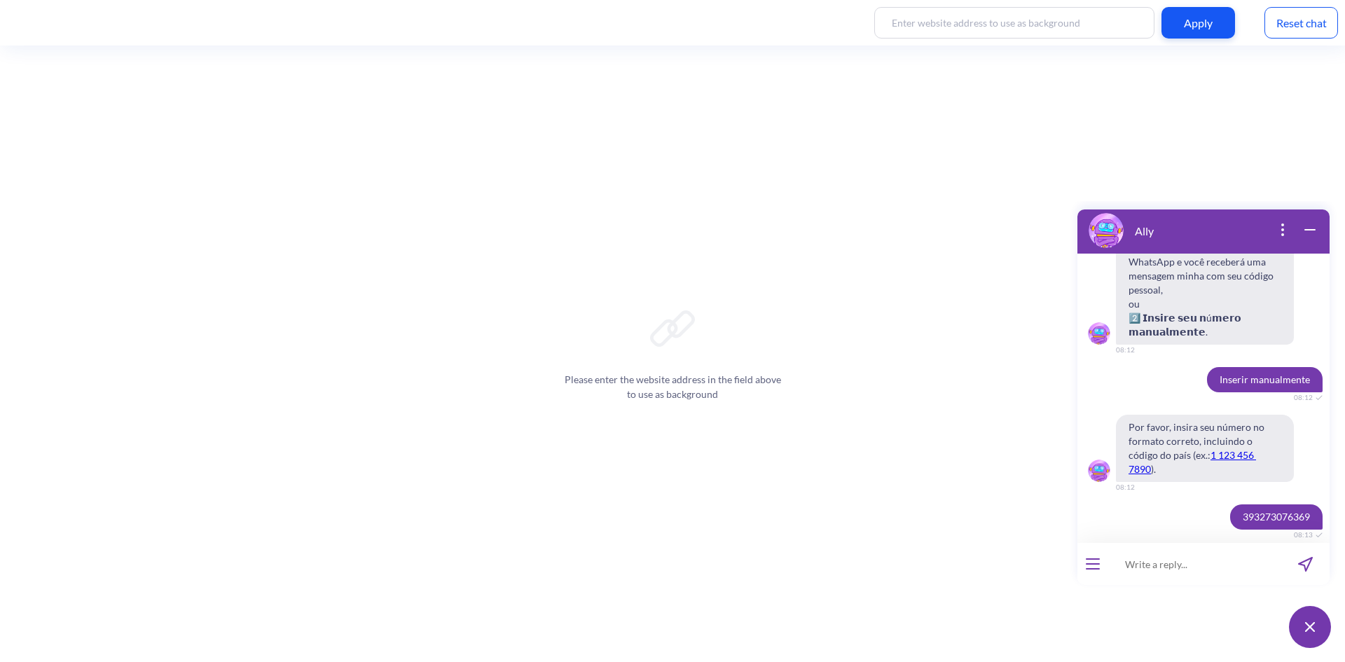
scroll to position [5715, 0]
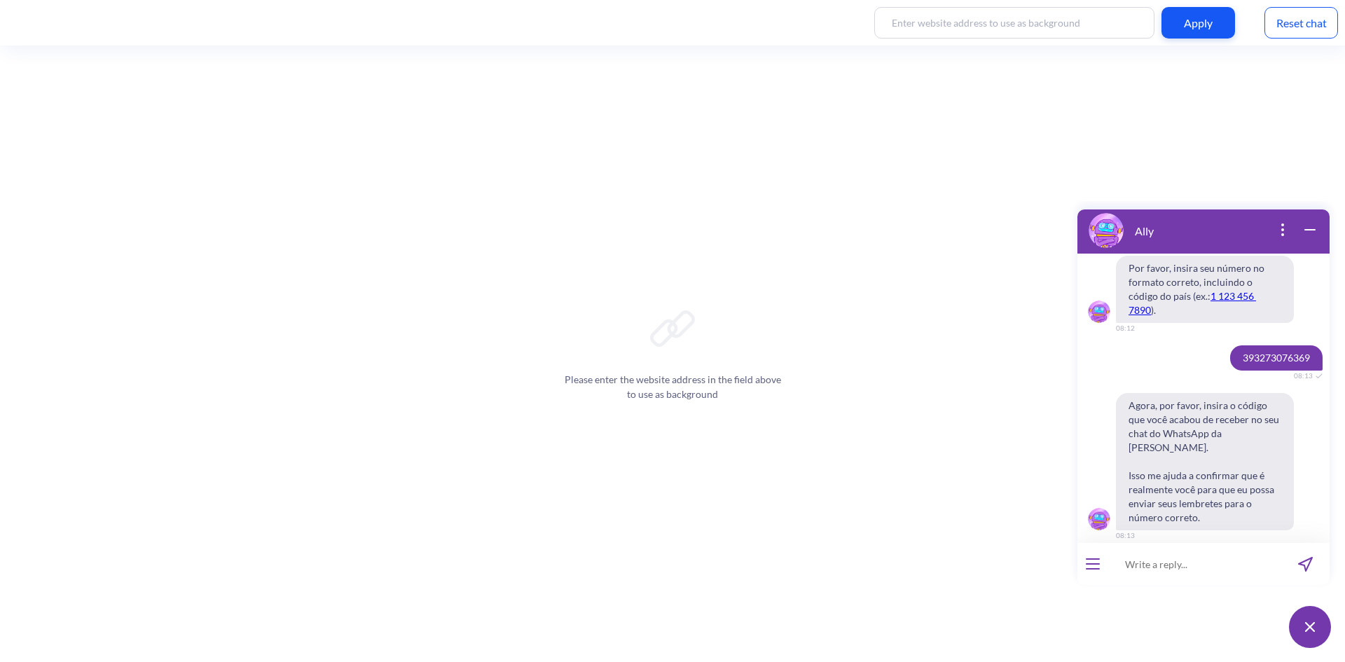
click at [1200, 568] on input at bounding box center [1195, 564] width 173 height 42
type input "855101"
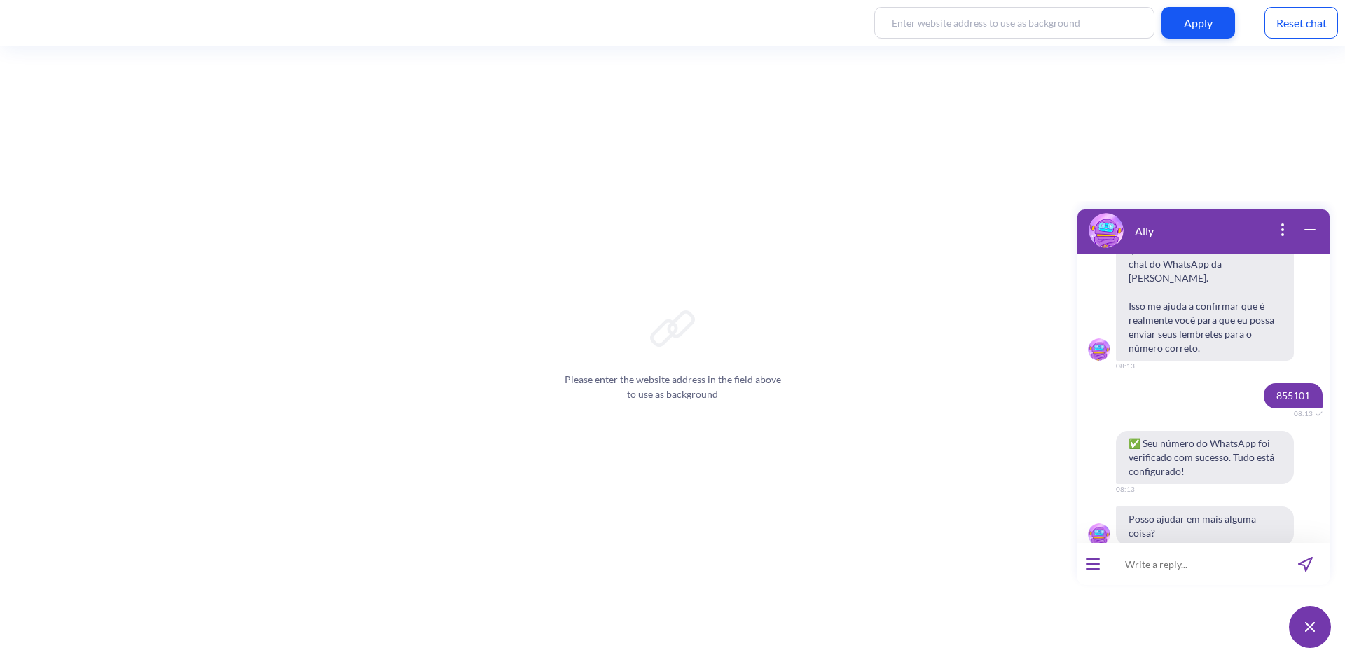
scroll to position [5886, 0]
